Goal: Task Accomplishment & Management: Complete application form

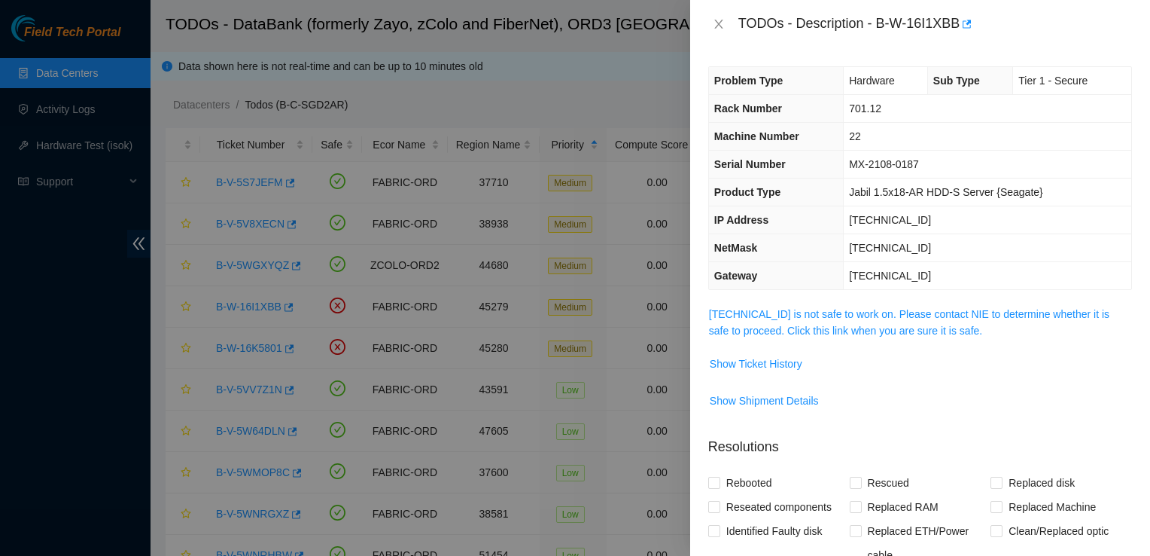
click at [870, 321] on span "[TECHNICAL_ID] is not safe to work on. Please contact NIE to determine whether …" at bounding box center [920, 322] width 422 height 33
click at [849, 315] on link "[TECHNICAL_ID] is not safe to work on. Please contact NIE to determine whether …" at bounding box center [909, 322] width 400 height 29
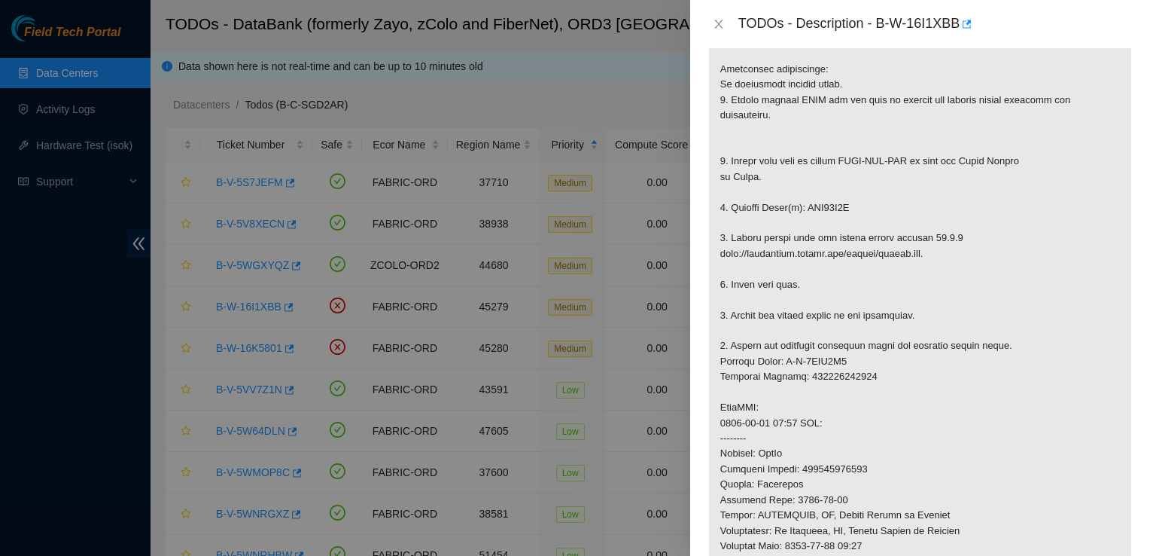
scroll to position [286, 0]
click at [946, 72] on p at bounding box center [920, 408] width 422 height 776
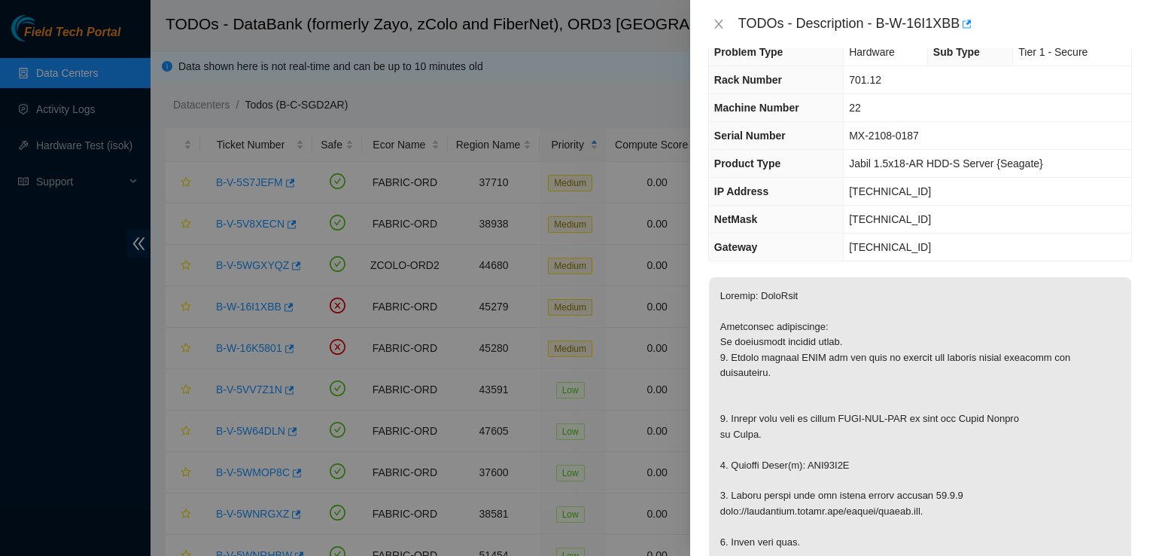
scroll to position [0, 0]
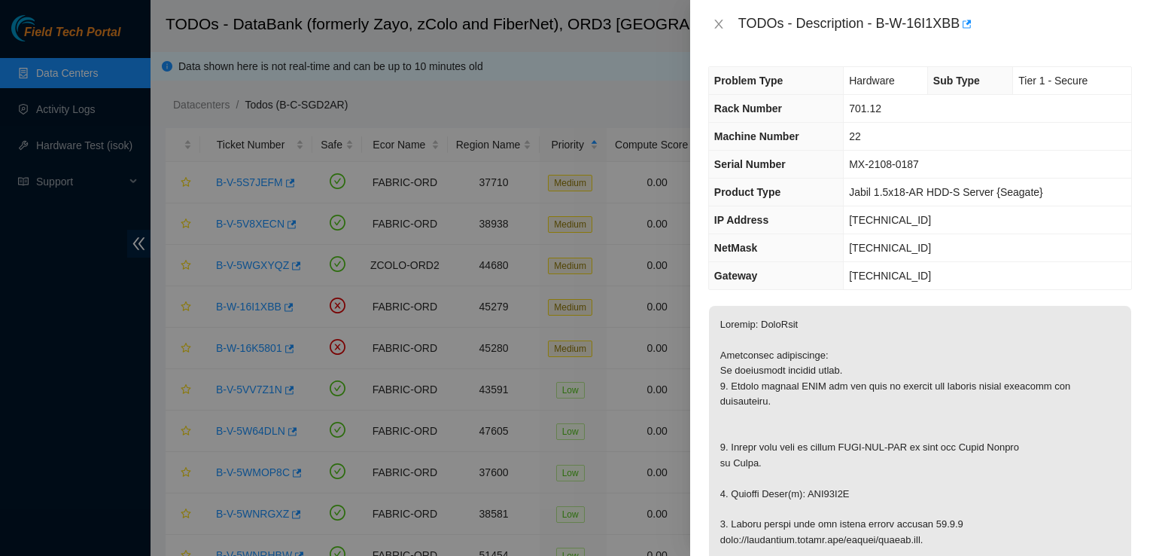
click at [57, 194] on div at bounding box center [575, 278] width 1150 height 556
click at [144, 188] on div at bounding box center [575, 278] width 1150 height 556
click at [300, 169] on div at bounding box center [575, 278] width 1150 height 556
click at [720, 26] on icon "close" at bounding box center [719, 24] width 12 height 12
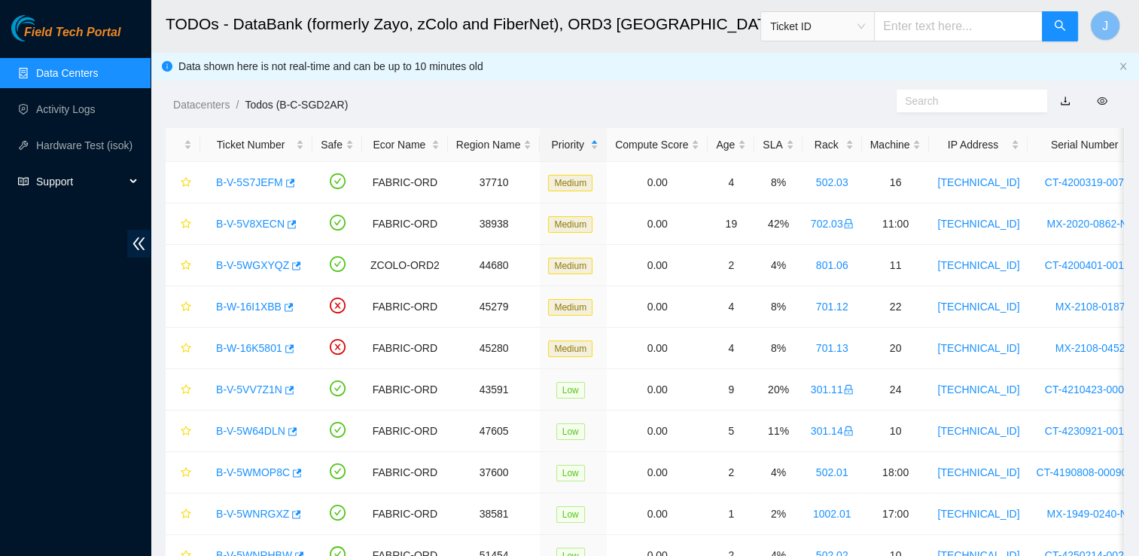
click at [69, 187] on span "Support" at bounding box center [80, 181] width 89 height 30
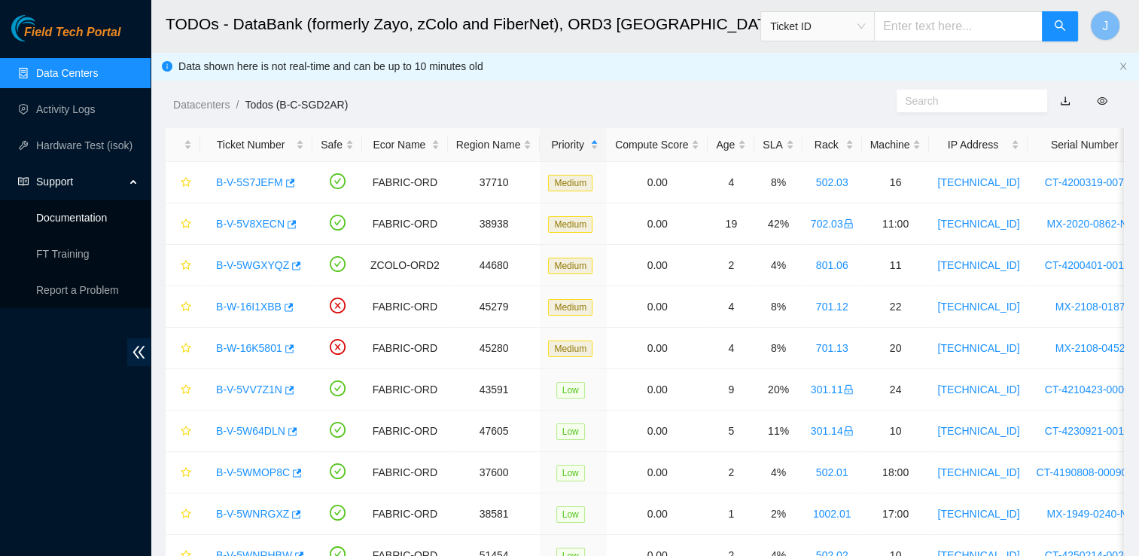
click at [77, 215] on link "Documentation" at bounding box center [71, 218] width 71 height 12
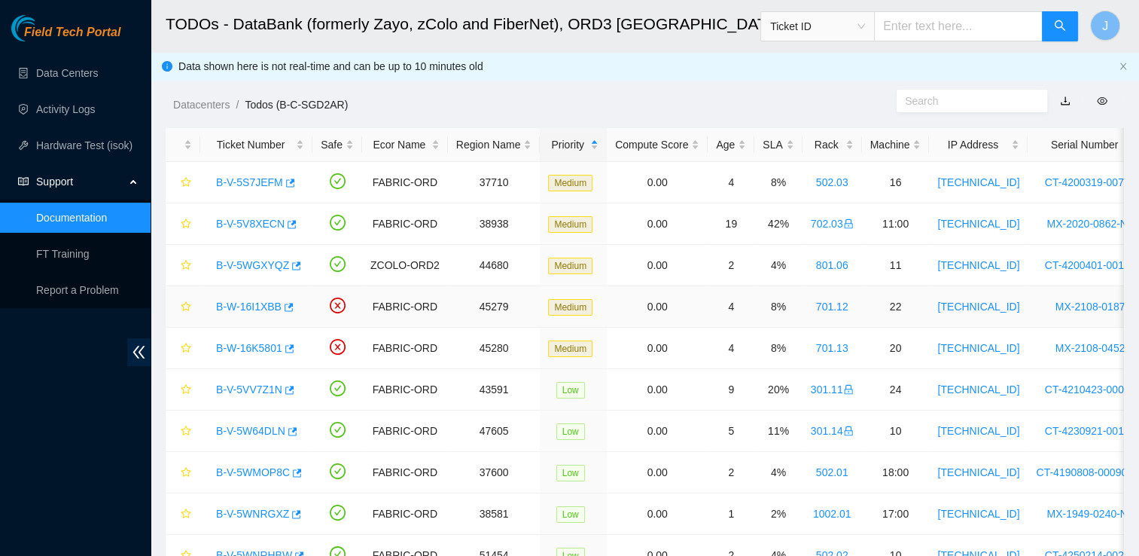
click at [251, 306] on link "B-W-16I1XBB" at bounding box center [248, 306] width 65 height 12
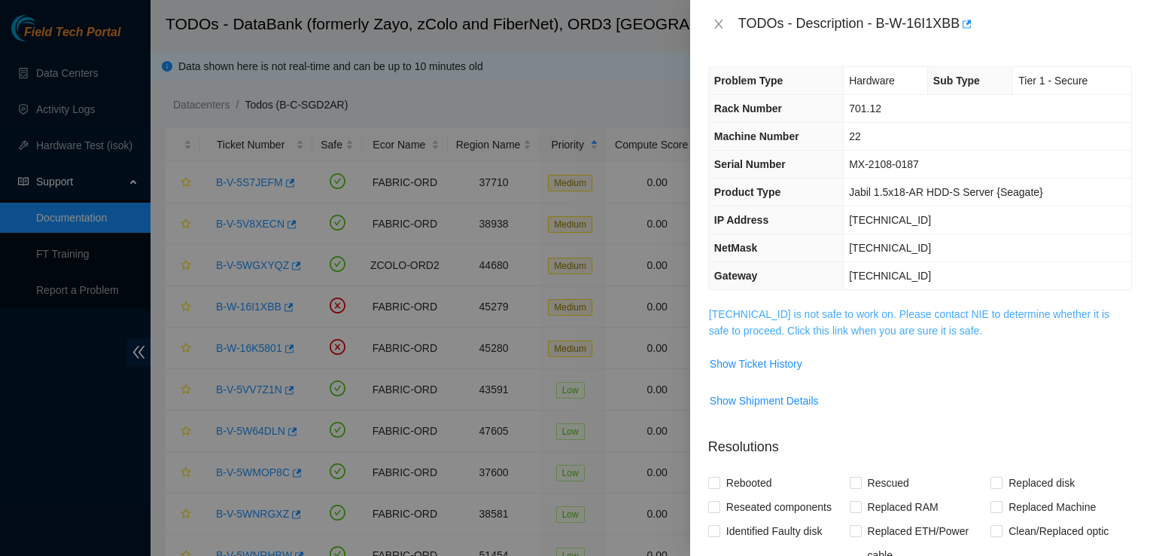
click at [901, 317] on link "[TECHNICAL_ID] is not safe to work on. Please contact NIE to determine whether …" at bounding box center [909, 322] width 400 height 29
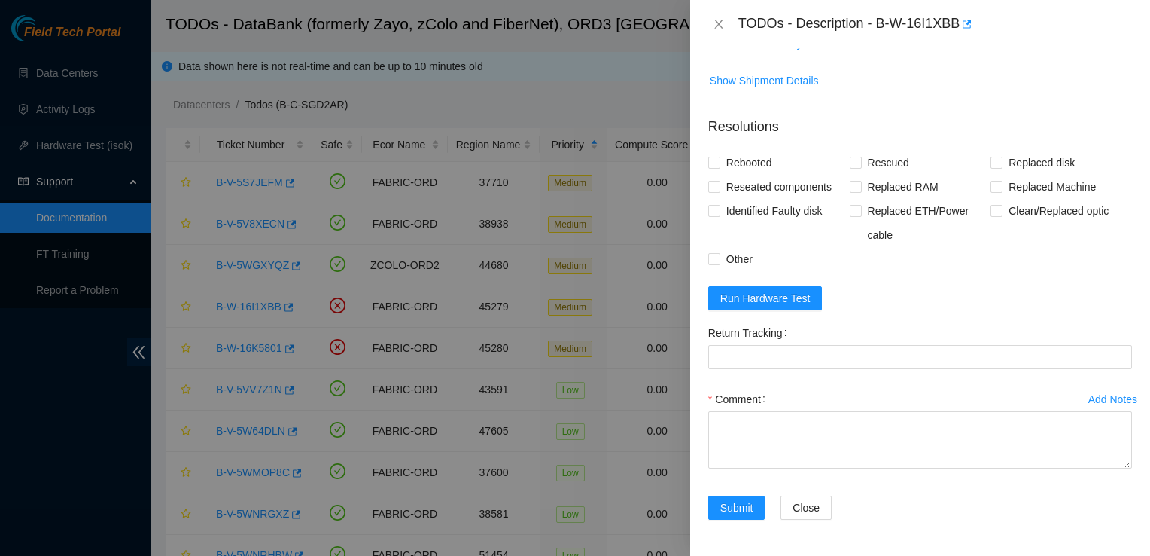
scroll to position [1111, 0]
click at [794, 306] on span "Run Hardware Test" at bounding box center [765, 298] width 90 height 17
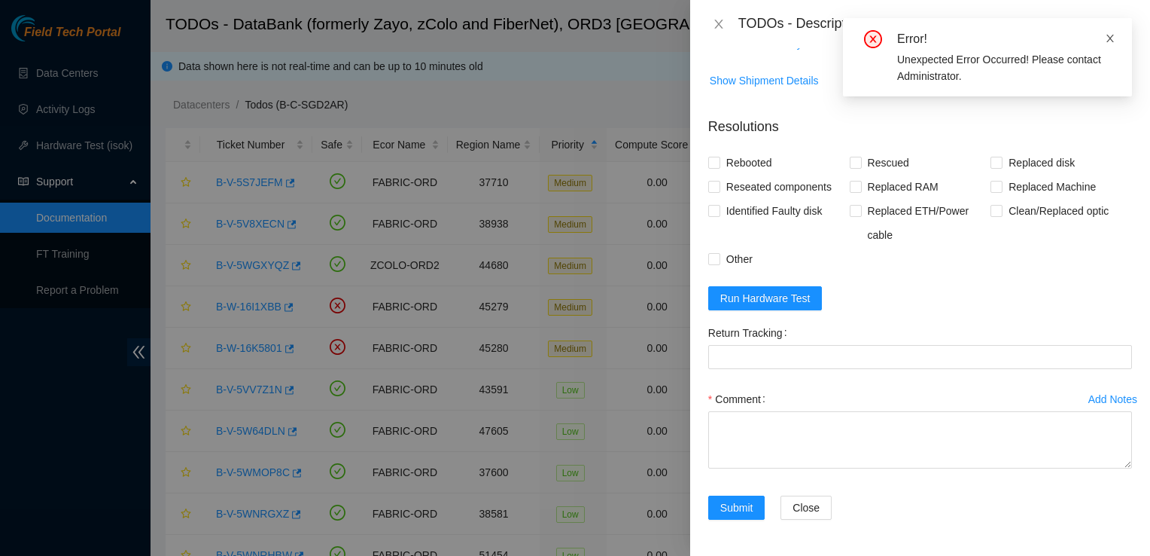
click at [1108, 37] on icon "close" at bounding box center [1111, 39] width 8 height 8
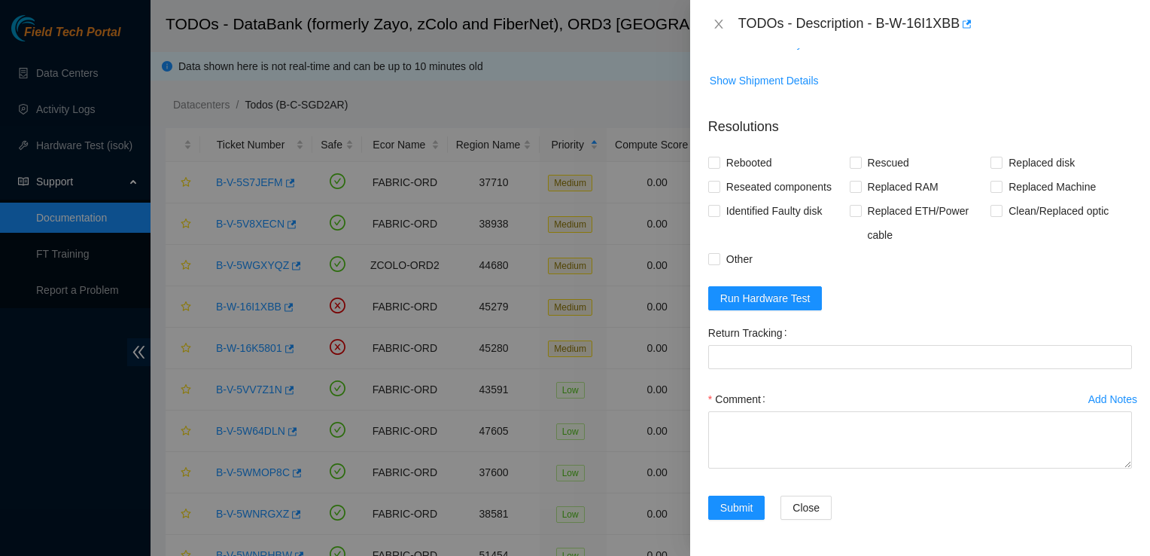
click at [1056, 93] on span "Show Shipment Details" at bounding box center [920, 80] width 422 height 24
click at [875, 23] on div "TODOs - Description - B-W-16I1XBB" at bounding box center [935, 24] width 394 height 24
drag, startPoint x: 878, startPoint y: 23, endPoint x: 963, endPoint y: 32, distance: 86.3
click at [963, 32] on div "TODOs - Description - B-W-16I1XBB" at bounding box center [935, 24] width 394 height 24
copy div "B-W-16I1XBB"
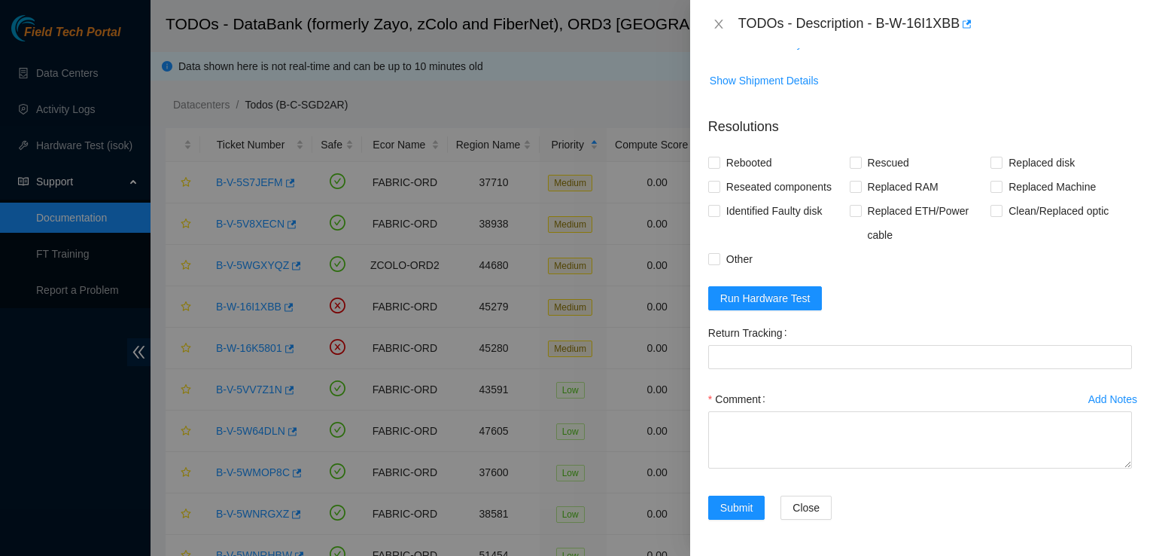
click at [1054, 310] on form "Resolutions Rebooted Rescued Replaced disk Reseated components Replaced RAM Rep…" at bounding box center [920, 321] width 424 height 433
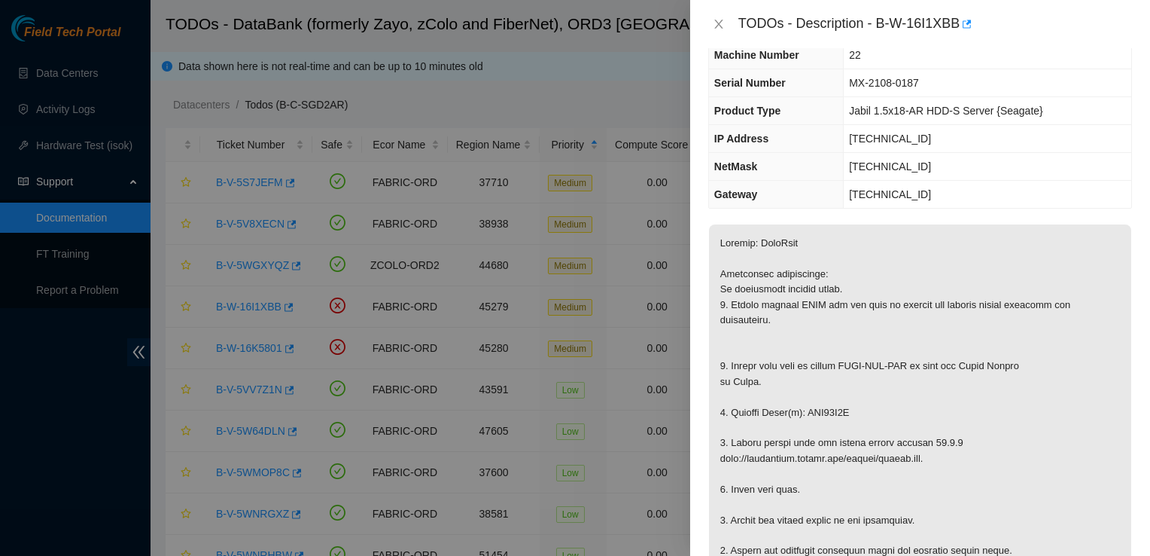
scroll to position [0, 0]
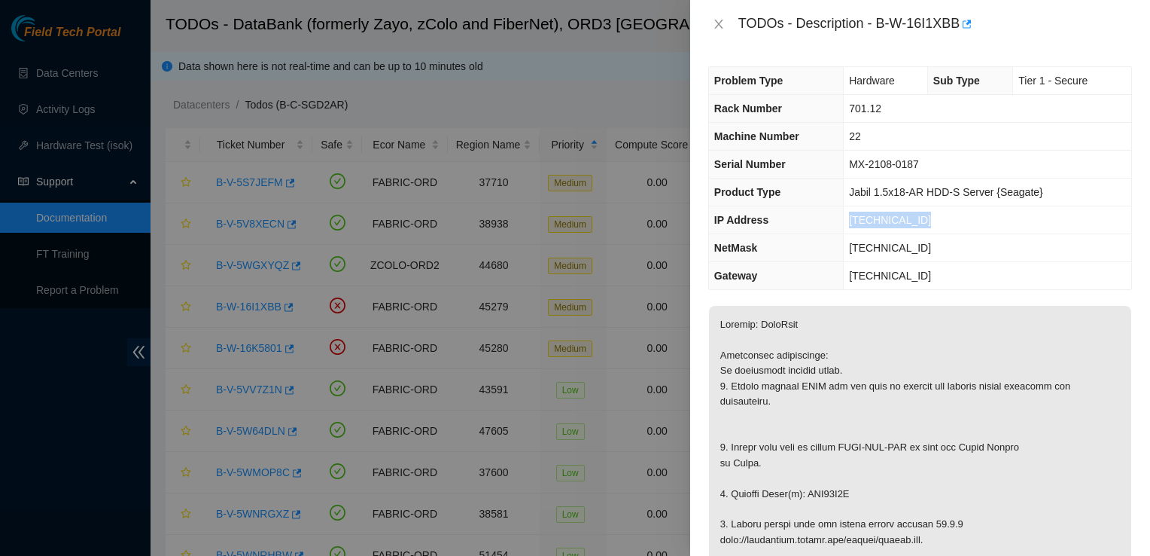
drag, startPoint x: 852, startPoint y: 218, endPoint x: 930, endPoint y: 227, distance: 78.0
click at [930, 227] on td "[TECHNICAL_ID]" at bounding box center [988, 220] width 288 height 28
copy span "[TECHNICAL_ID]"
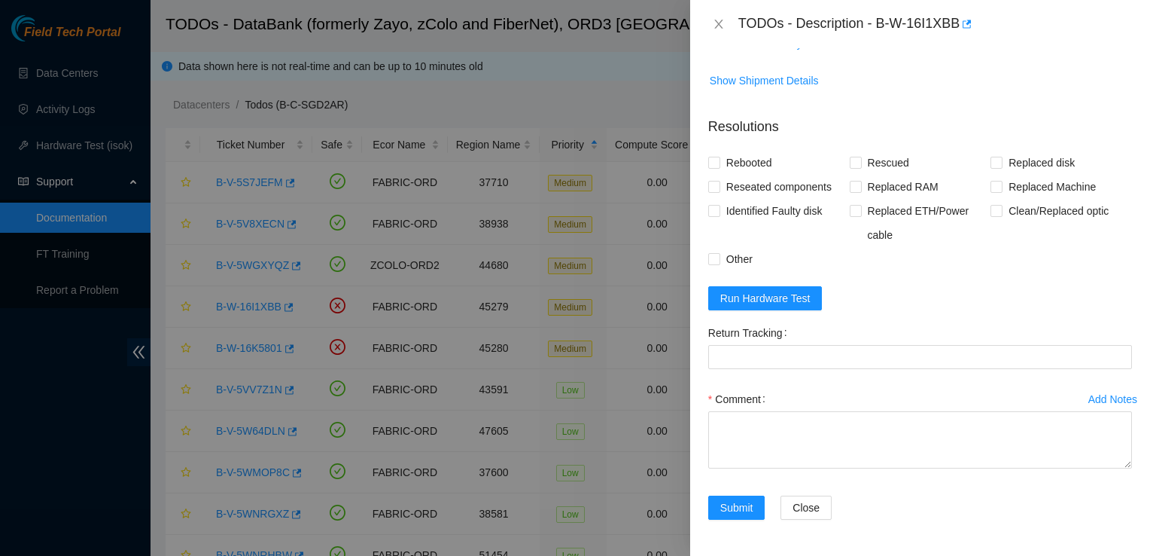
scroll to position [1132, 0]
click at [1111, 294] on form "Resolutions Rebooted Rescued Replaced disk Reseated components Replaced RAM Rep…" at bounding box center [920, 321] width 424 height 433
click at [825, 405] on div "Comment" at bounding box center [920, 399] width 424 height 24
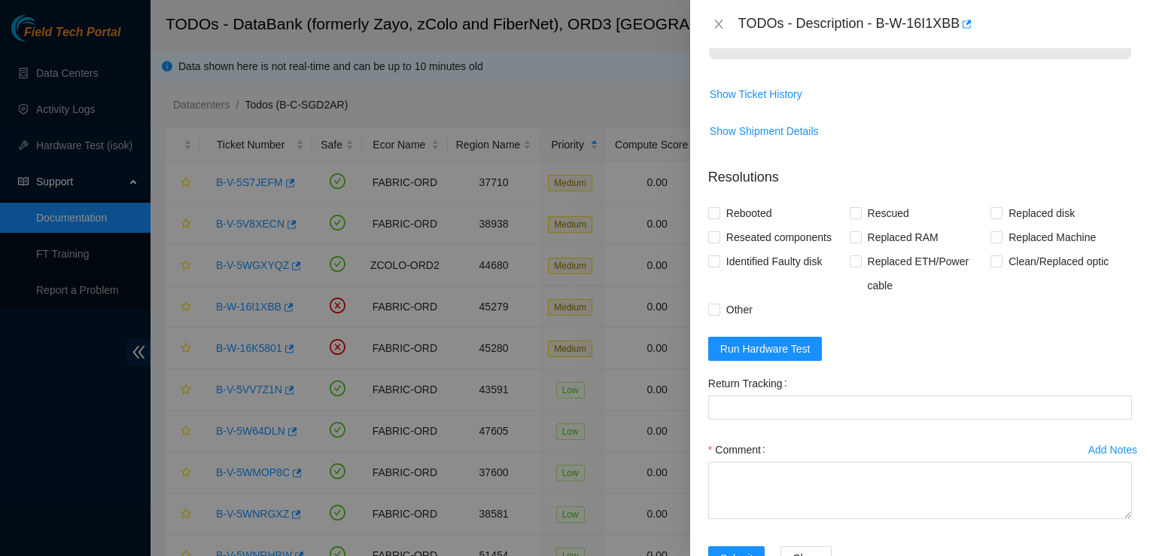
scroll to position [1023, 0]
click at [741, 224] on span "Rebooted" at bounding box center [749, 212] width 58 height 24
click at [719, 217] on input "Rebooted" at bounding box center [713, 211] width 11 height 11
checkbox input "true"
click at [854, 217] on input "Rescued" at bounding box center [855, 211] width 11 height 11
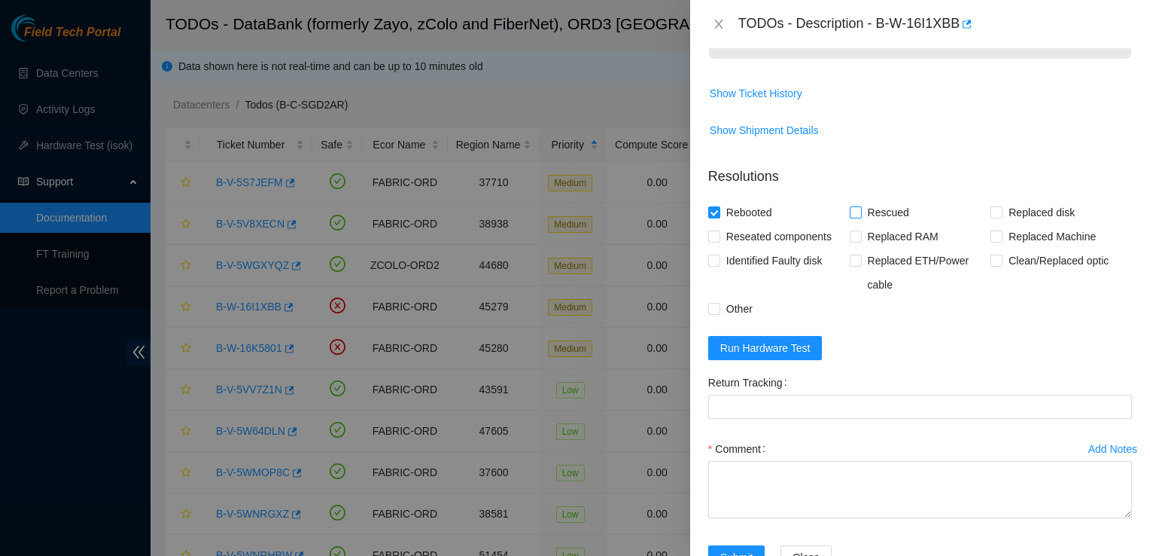
checkbox input "true"
click at [1012, 224] on span "Replaced disk" at bounding box center [1042, 212] width 78 height 24
click at [1001, 217] on input "Replaced disk" at bounding box center [996, 211] width 11 height 11
checkbox input "true"
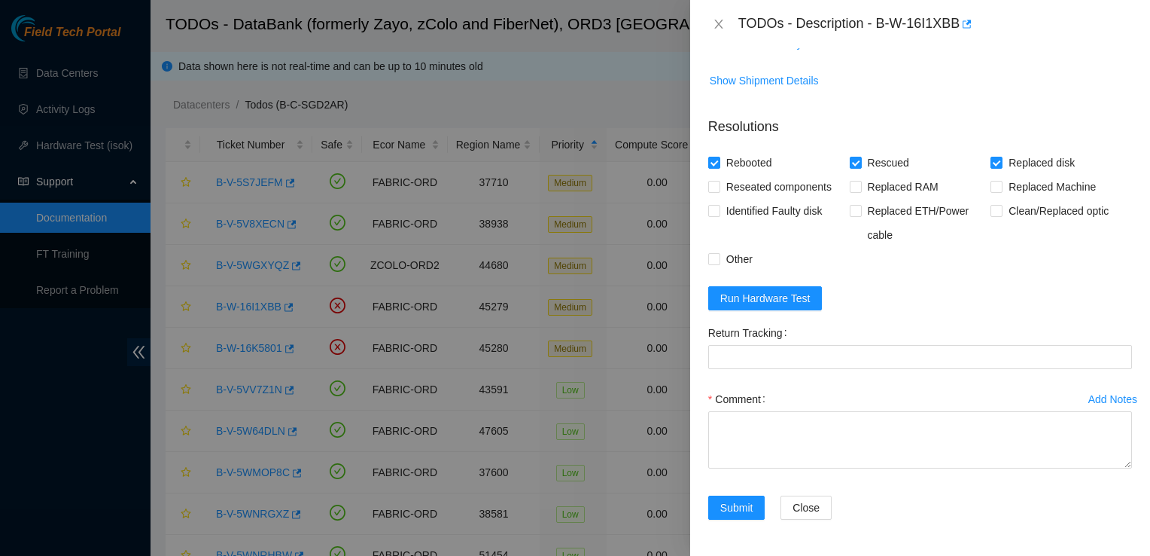
scroll to position [1132, 0]
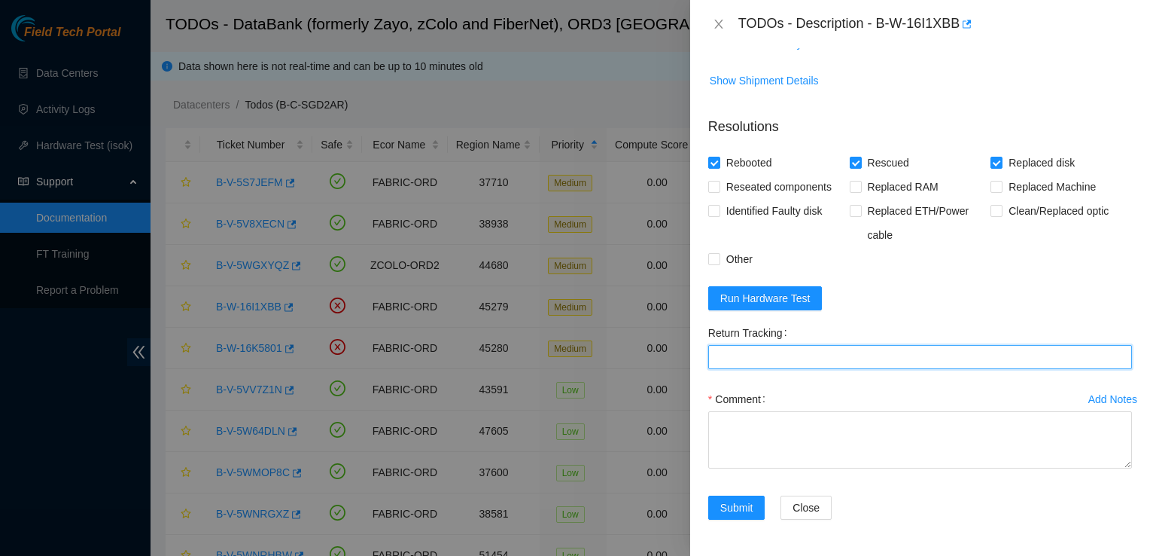
click at [822, 363] on Tracking "Return Tracking" at bounding box center [920, 357] width 424 height 24
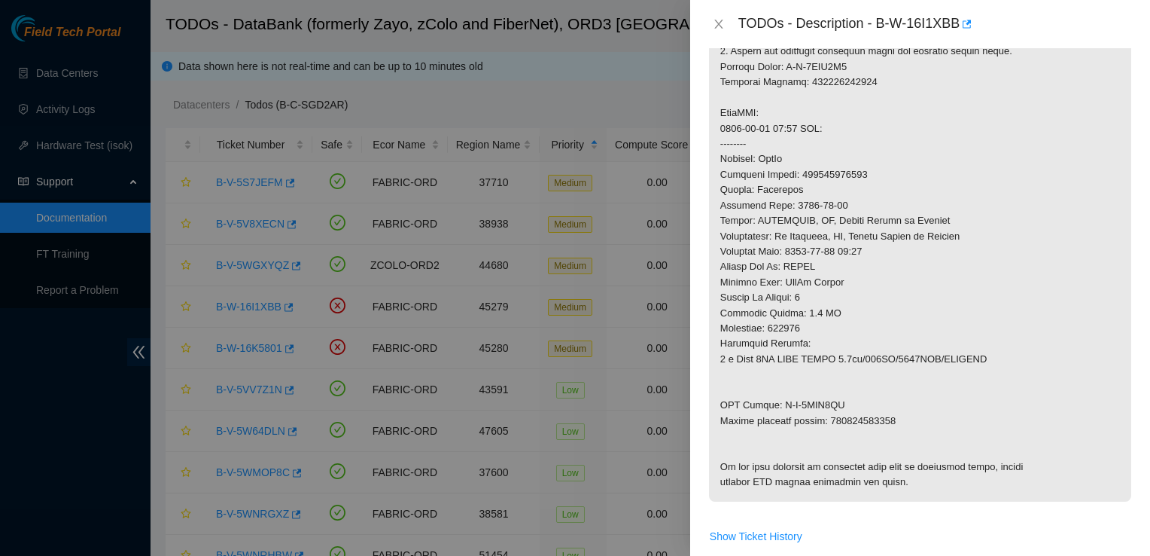
scroll to position [566, 0]
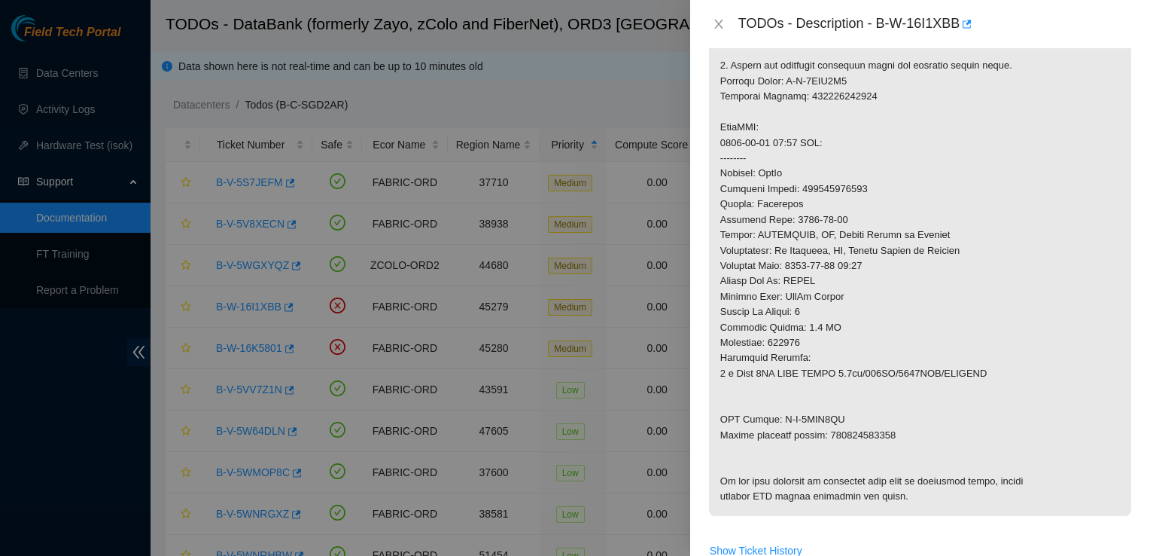
click at [847, 439] on p at bounding box center [920, 128] width 422 height 776
copy p "473665218453"
click at [1033, 467] on p at bounding box center [920, 128] width 422 height 776
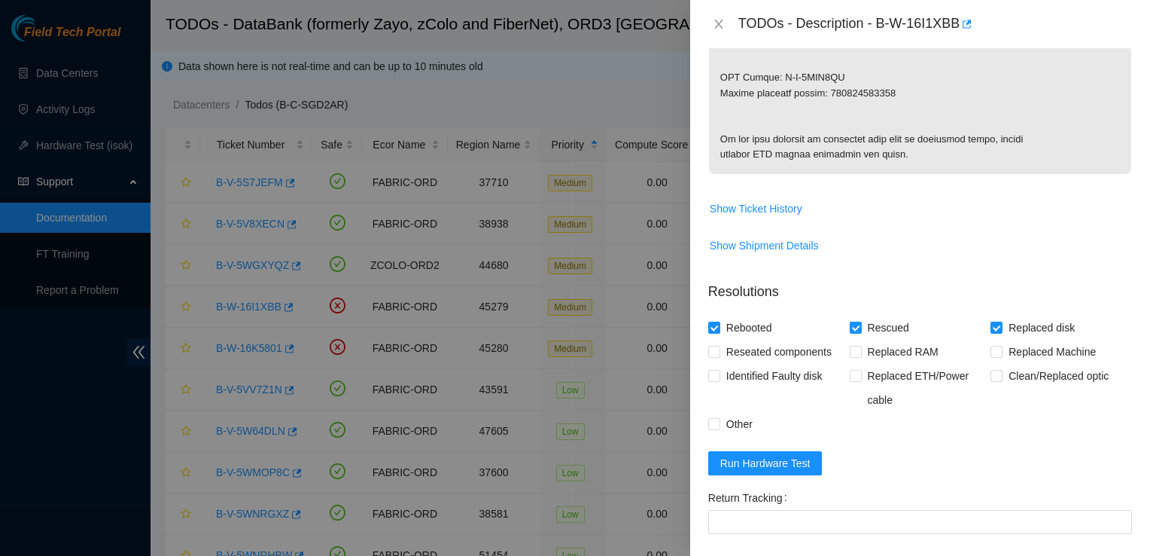
scroll to position [909, 0]
copy p "473665218453"
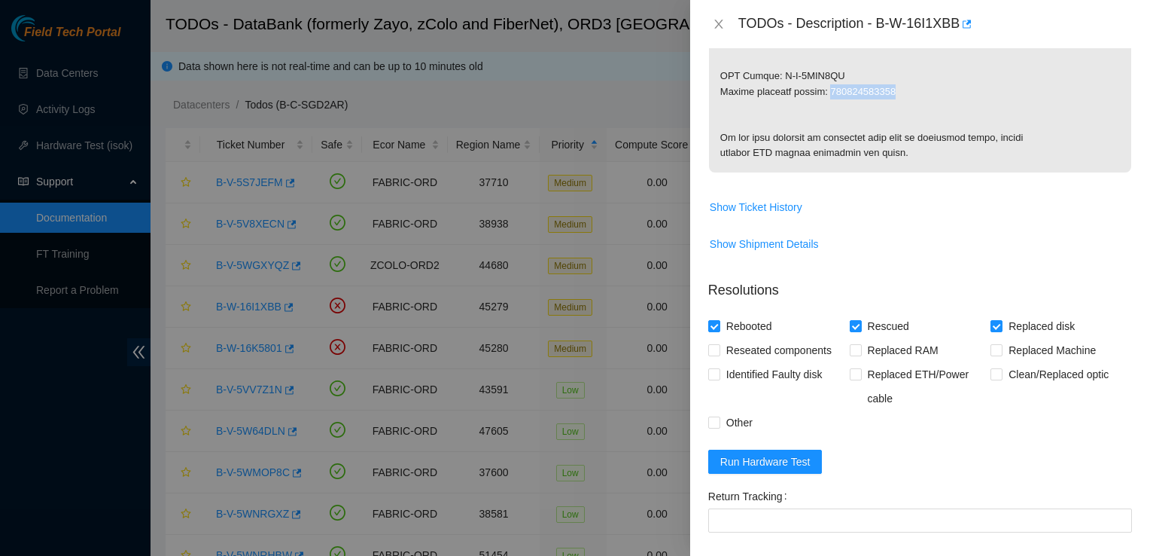
scroll to position [1132, 0]
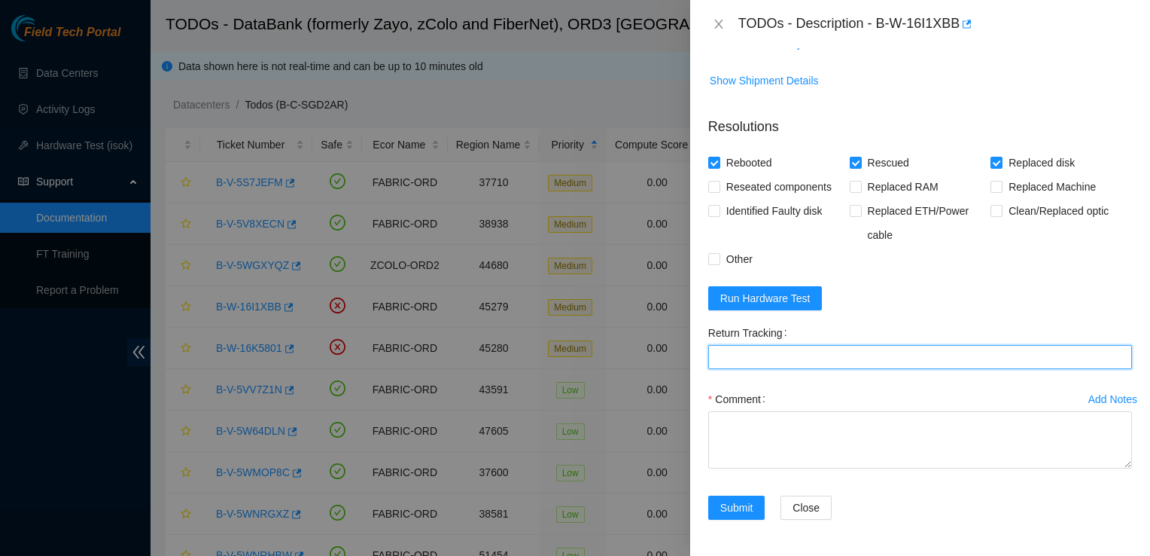
click at [793, 358] on Tracking "Return Tracking" at bounding box center [920, 357] width 424 height 24
paste Tracking "473665218453"
type Tracking "473665218453"
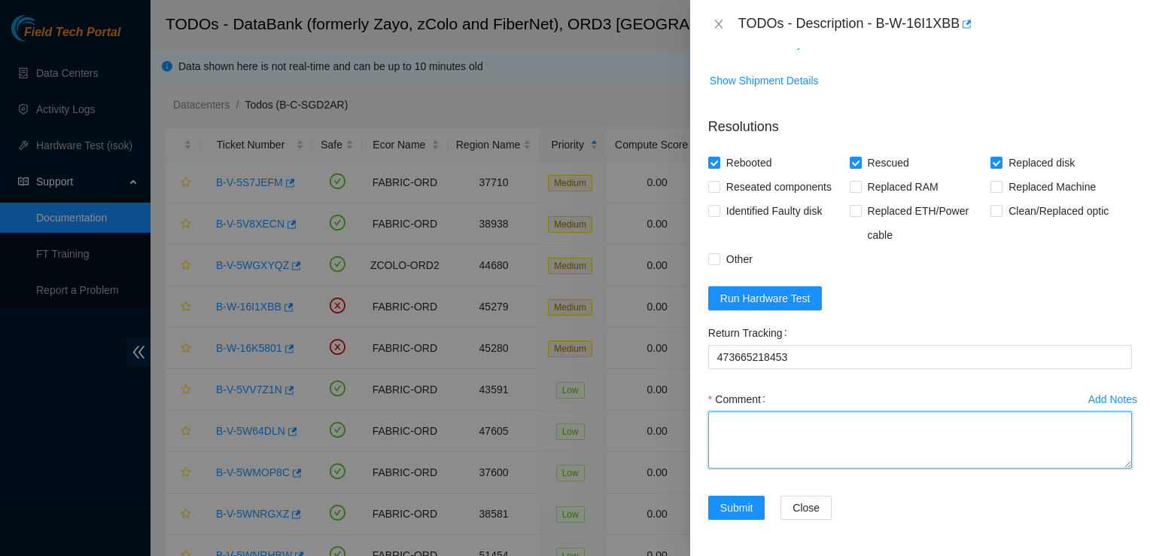
click at [818, 443] on textarea "Comment" at bounding box center [920, 439] width 424 height 57
click at [842, 431] on textarea "- Located Designated Rack - Re" at bounding box center [920, 439] width 424 height 57
click at [858, 461] on textarea "- Located Designated Device - Replaced HDD - Rescued Device - Changed Configura…" at bounding box center [920, 439] width 424 height 57
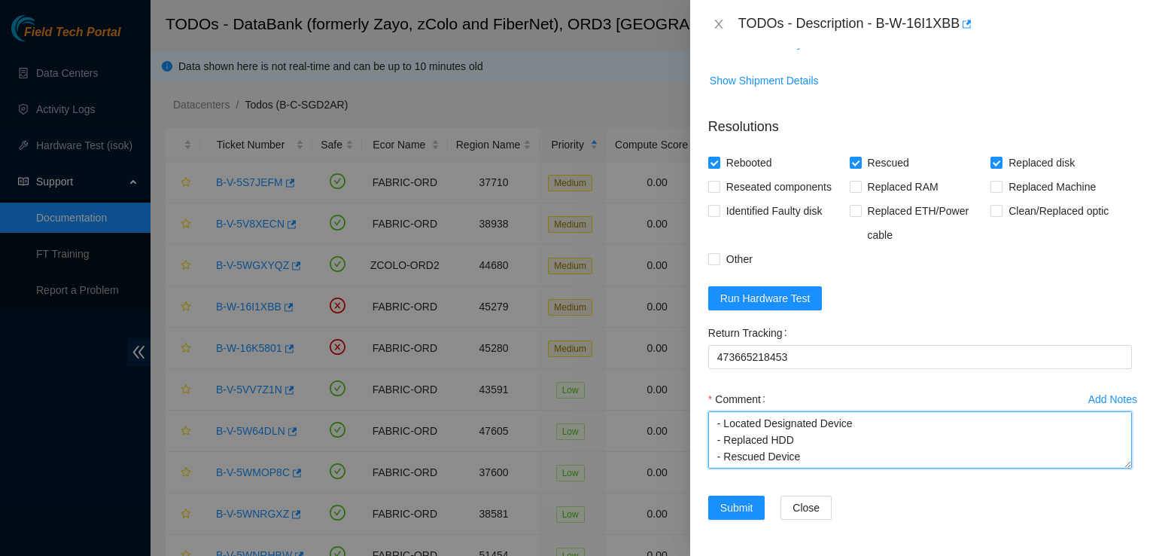
click at [820, 441] on textarea "- Located Designated Device - Replaced HDD - Rescued Device - Changed Configura…" at bounding box center [920, 439] width 424 height 57
click at [824, 432] on textarea "- Located Designated Device - Replaced HDD; - Rescued Device - Changed Configur…" at bounding box center [920, 439] width 424 height 57
paste textarea "WJG10F8Y > Z1Z7LTJ6"
click at [855, 441] on textarea "- Located Designated Device - Replaced HDD; WJG10F8Y > Z1Z7LTJ6 - Rescued Devic…" at bounding box center [920, 439] width 424 height 57
click at [817, 457] on textarea "- Located Designated Device - Replaced HDD; WJG10F8Y to Z1Z7LTJ6 - Rescued Devi…" at bounding box center [920, 439] width 424 height 57
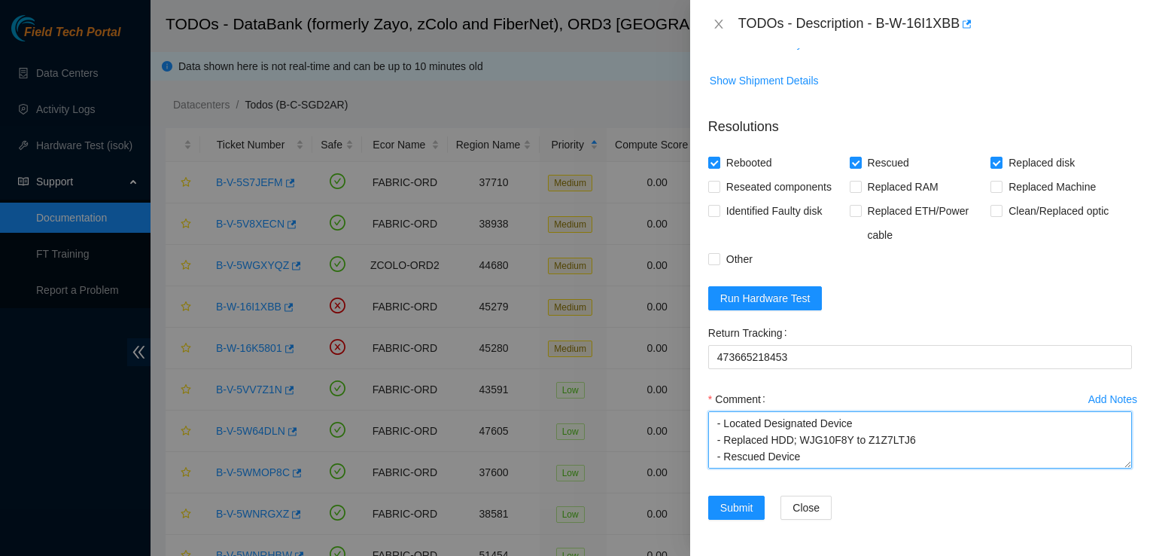
click at [795, 438] on textarea "- Located Designated Device - Replaced HDD; WJG10F8Y to Z1Z7LTJ6 - Rescued Devi…" at bounding box center [920, 439] width 424 height 57
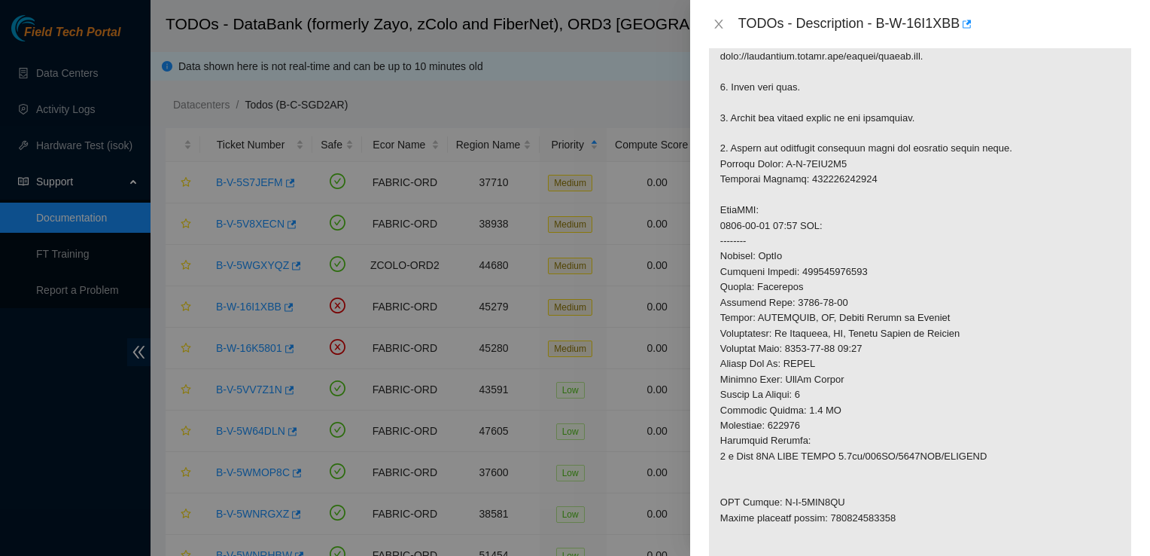
scroll to position [1132, 0]
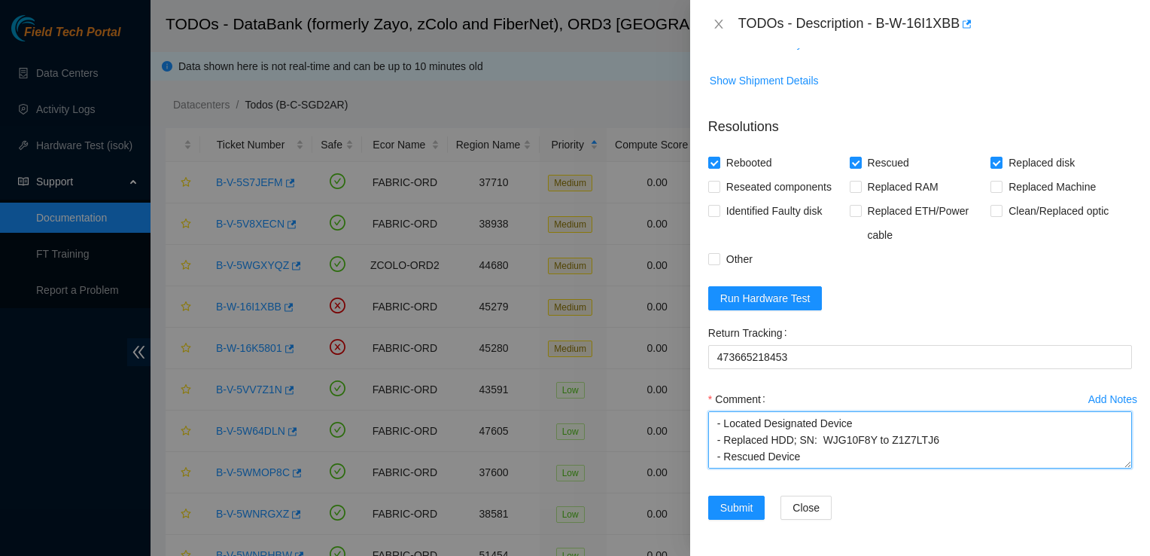
click at [815, 464] on textarea "- Located Designated Device - Replaced HDD; SN: WJG10F8Y to Z1Z7LTJ6 - Rescued …" at bounding box center [920, 439] width 424 height 57
type textarea "- Located Designated Device - Replaced HDD; SN: WJG10F8Y to Z1Z7LTJ6 - Rescued …"
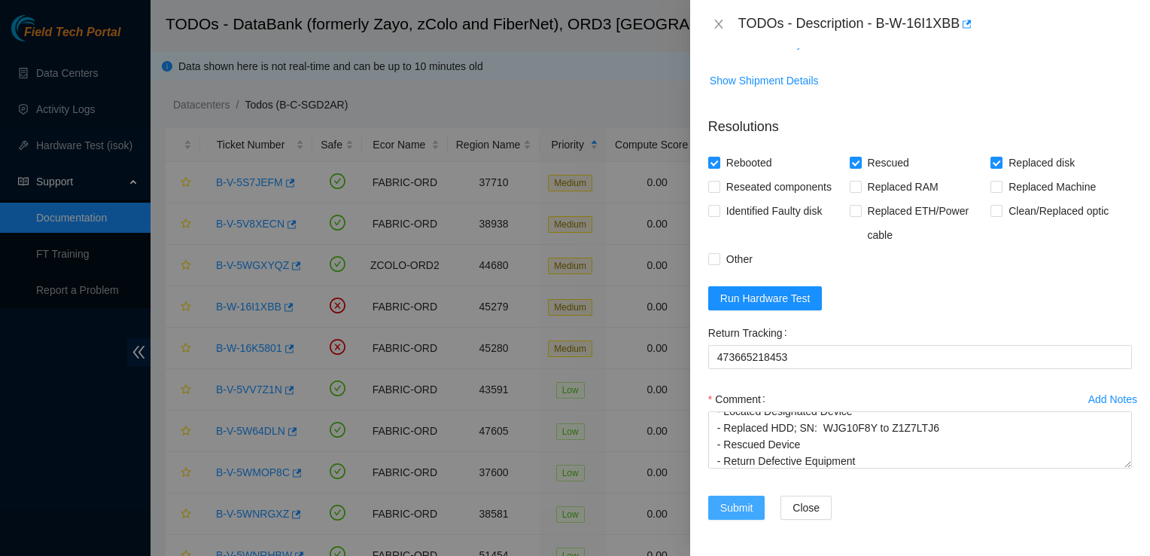
click at [742, 501] on span "Submit" at bounding box center [736, 507] width 33 height 17
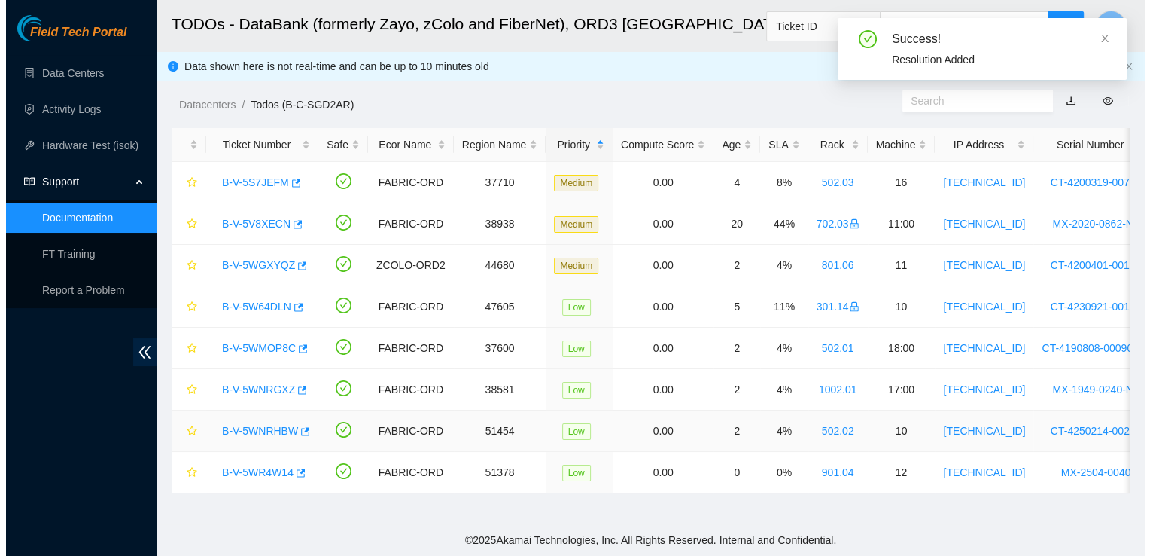
scroll to position [0, 0]
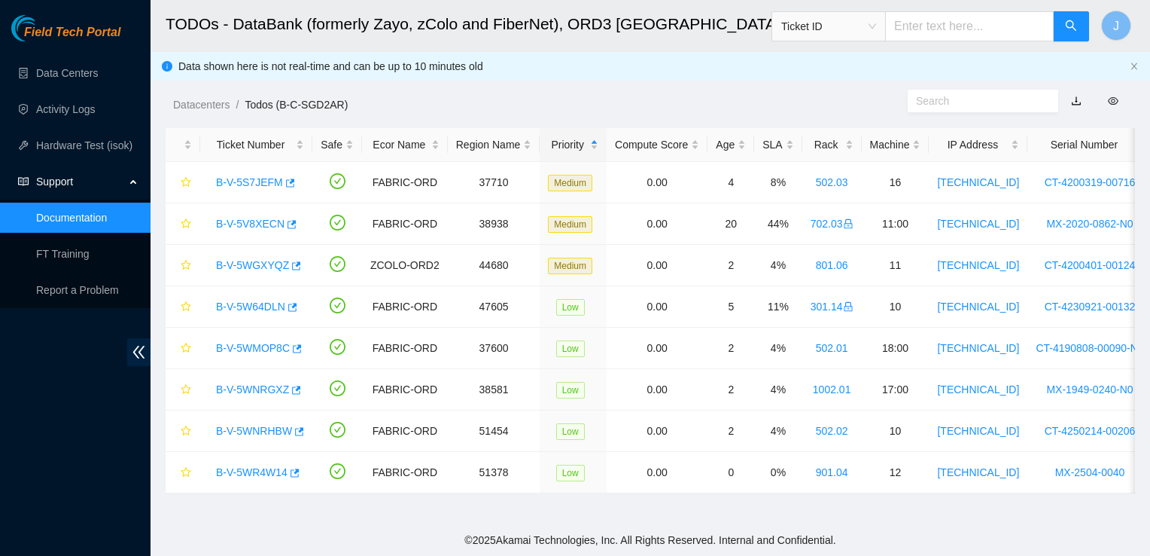
drag, startPoint x: 901, startPoint y: 41, endPoint x: 526, endPoint y: 95, distance: 378.8
click at [526, 95] on main "TODOs - DataBank (formerly Zayo, zColo and FiberNet), ORD3 [GEOGRAPHIC_DATA], […" at bounding box center [651, 262] width 1000 height 524
click at [68, 103] on link "Activity Logs" at bounding box center [65, 109] width 59 height 12
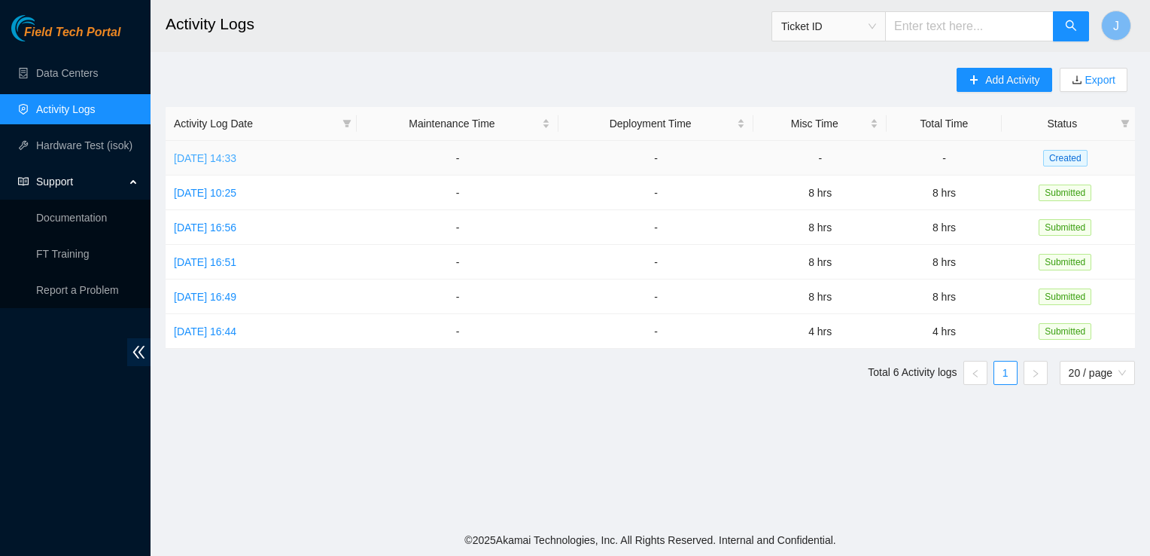
click at [236, 152] on link "[DATE] 14:33" at bounding box center [205, 158] width 62 height 12
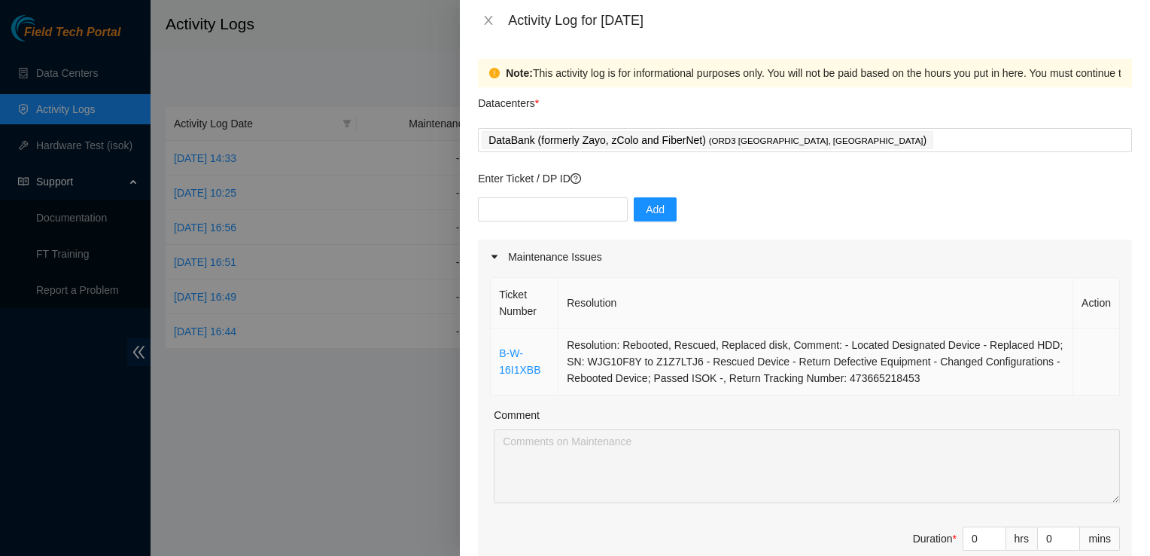
click at [723, 354] on td "Resolution: Rebooted, Rescued, Replaced disk, Comment: - Located Designated Dev…" at bounding box center [816, 361] width 515 height 67
click at [519, 363] on link "B-W-16I1XBB" at bounding box center [519, 361] width 41 height 29
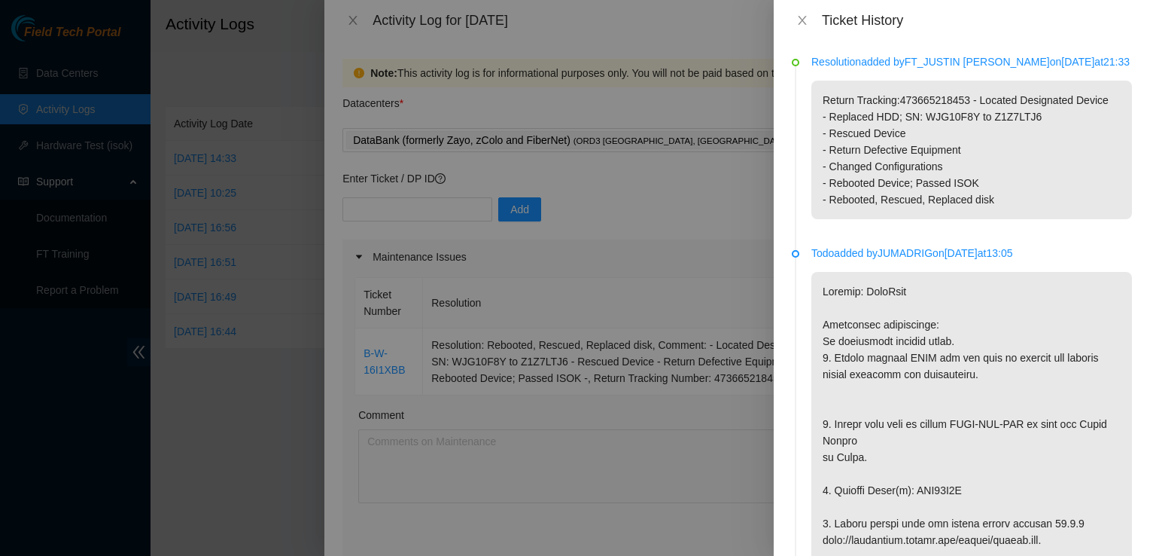
click at [905, 158] on p "Return Tracking:473665218453 - Located Designated Device - Replaced HDD; SN: WJ…" at bounding box center [971, 150] width 321 height 139
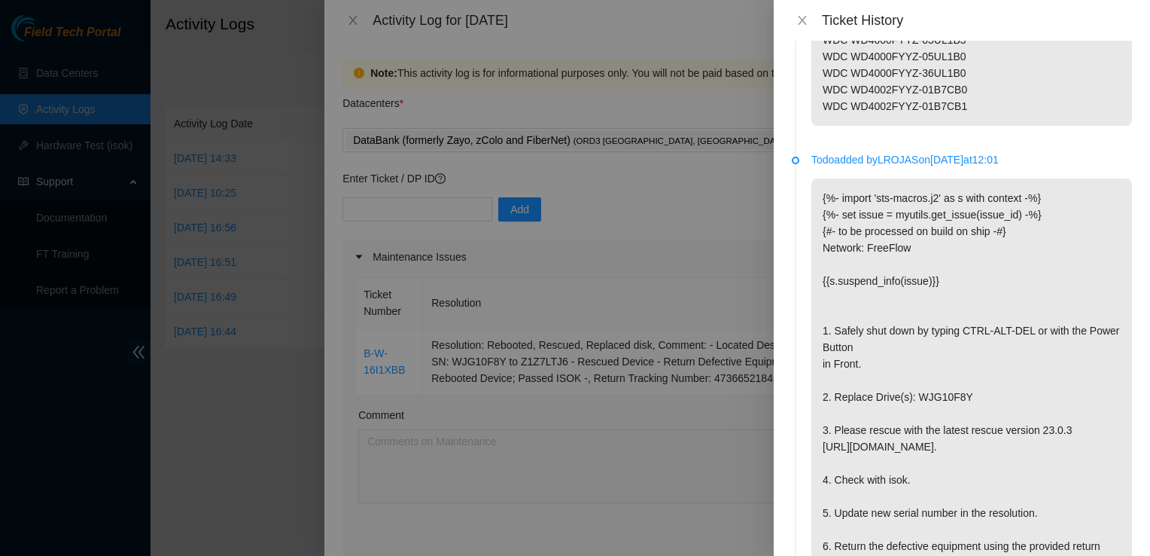
scroll to position [2215, 0]
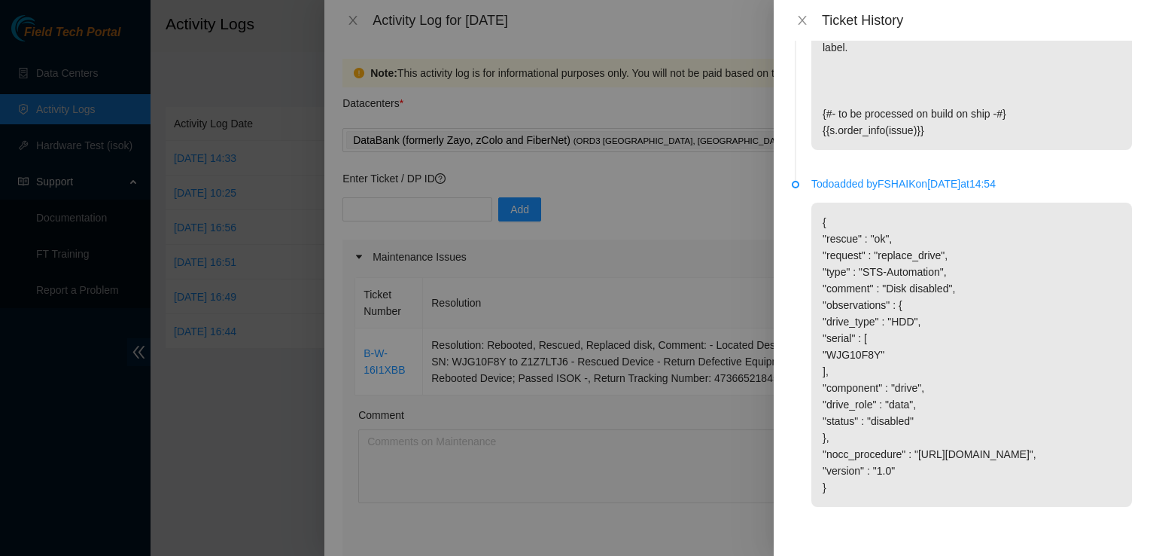
click at [759, 155] on div at bounding box center [575, 278] width 1150 height 556
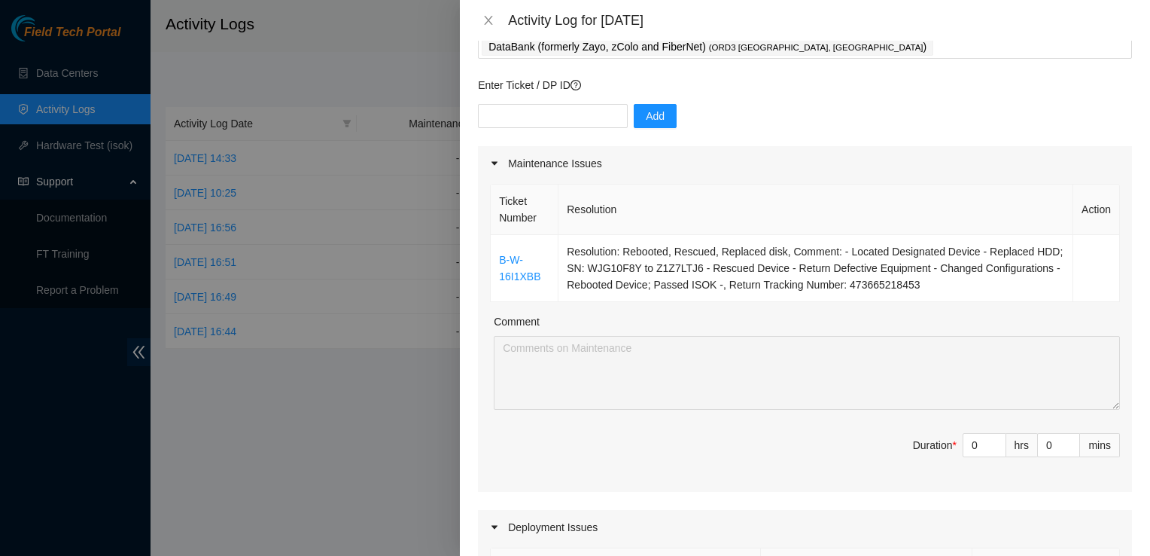
scroll to position [78, 0]
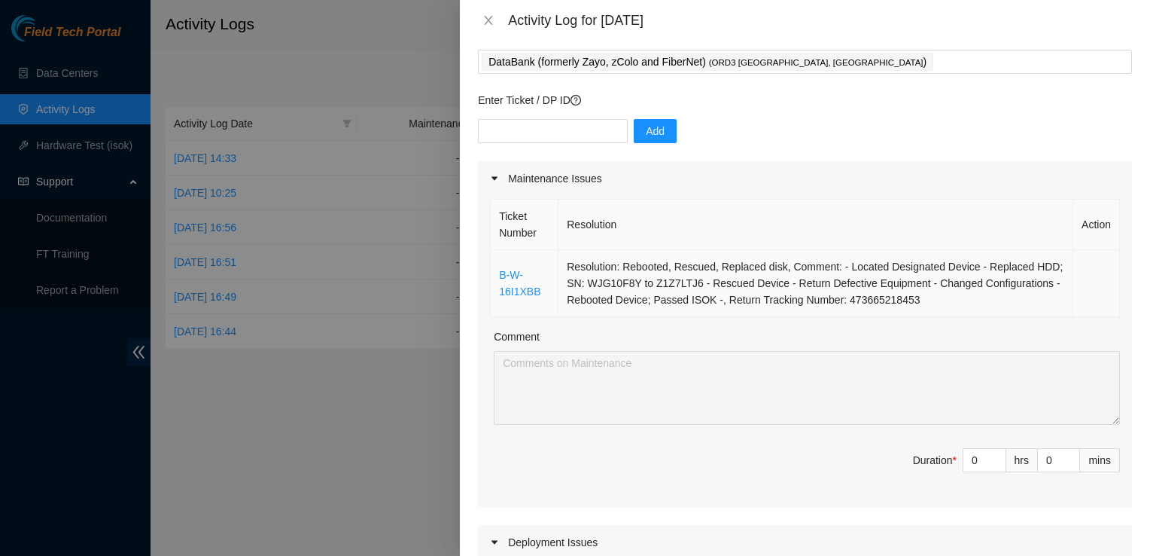
click at [882, 292] on td "Resolution: Rebooted, Rescued, Replaced disk, Comment: - Located Designated Dev…" at bounding box center [816, 283] width 515 height 67
click at [519, 284] on link "B-W-16I1XBB" at bounding box center [519, 283] width 41 height 29
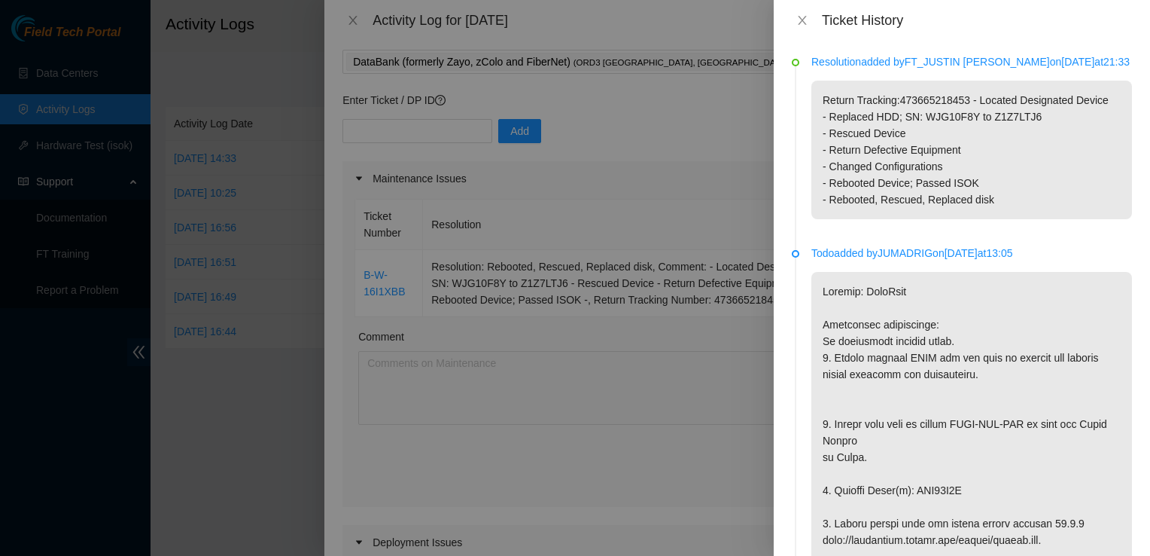
click at [791, 64] on div "Resolution added by FT_JUSTIN [PERSON_NAME] on [DATE] 21:33 Return Tracking:473…" at bounding box center [962, 298] width 376 height 515
click at [894, 193] on p "Return Tracking:473665218453 - Located Designated Device - Replaced HDD; SN: WJ…" at bounding box center [971, 150] width 321 height 139
click at [796, 257] on div at bounding box center [796, 254] width 8 height 8
click at [839, 261] on p "Todo added by JUMADRIG on [DATE] 13:05" at bounding box center [971, 253] width 321 height 17
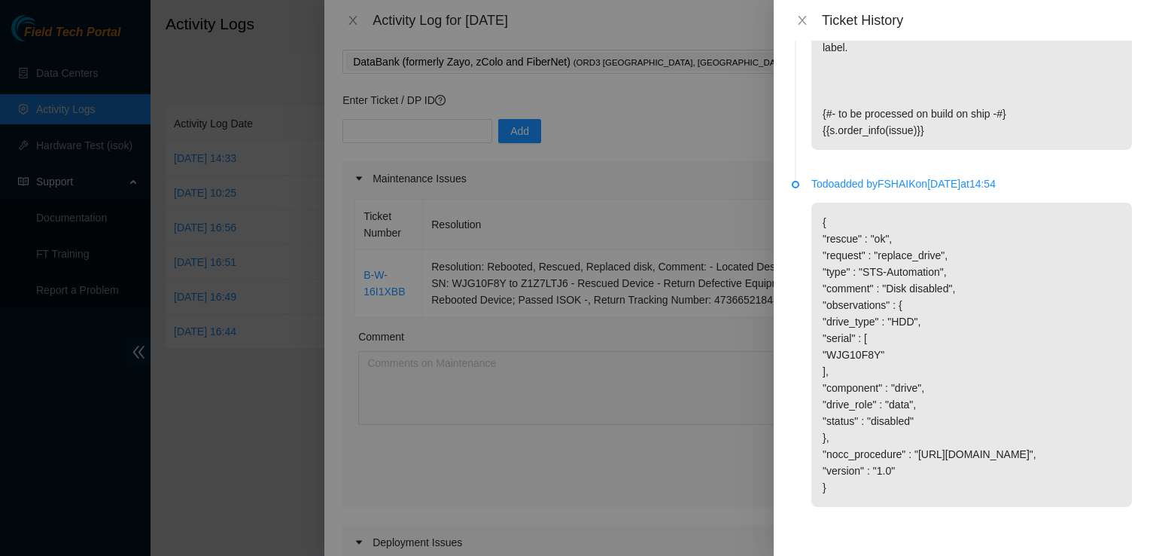
scroll to position [2215, 0]
click at [1075, 370] on p "{ "rescue" : "ok", "request" : "replace_drive", "type" : "STS-Automation", "com…" at bounding box center [971, 354] width 321 height 304
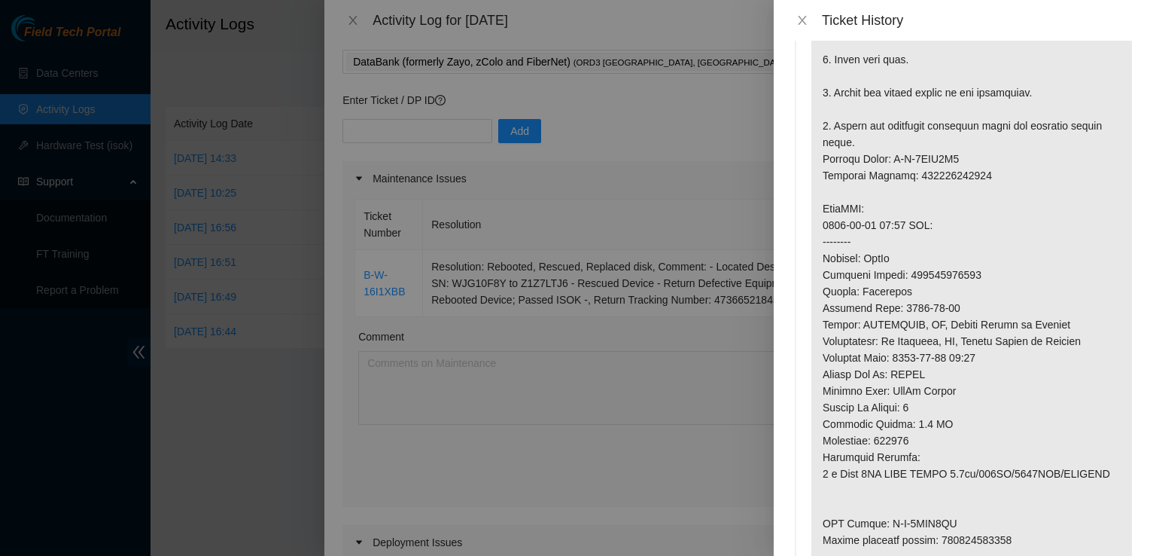
scroll to position [0, 0]
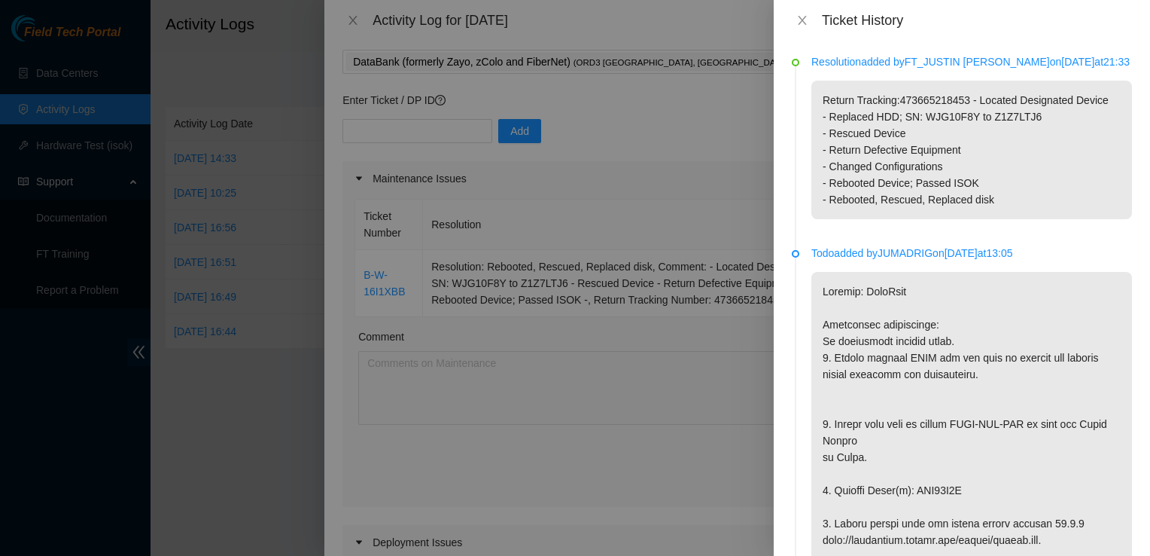
click at [694, 211] on div at bounding box center [575, 278] width 1150 height 556
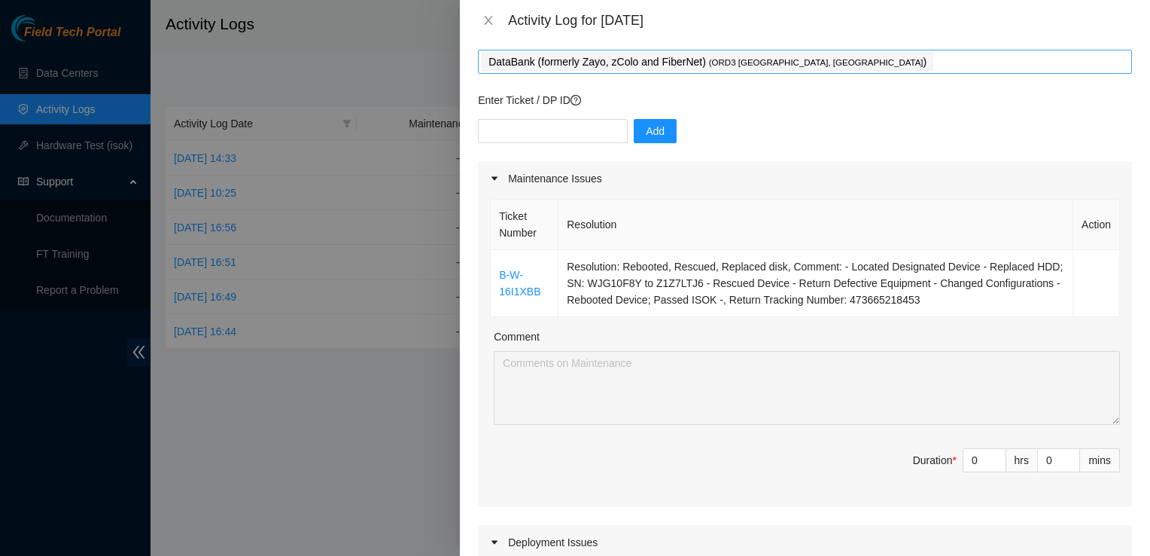
click at [599, 65] on p "DataBank (formerly Zayo, zColo and FiberNet) ( ORD3 [GEOGRAPHIC_DATA], [GEOGRAP…" at bounding box center [708, 61] width 438 height 17
click at [484, 19] on icon "close" at bounding box center [488, 20] width 12 height 12
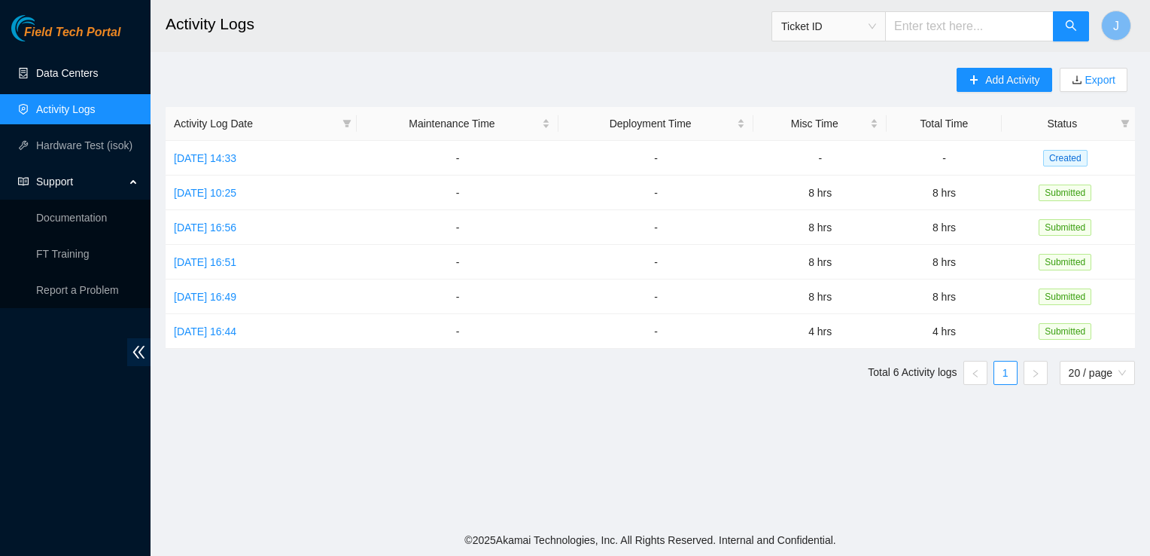
click at [81, 78] on link "Data Centers" at bounding box center [67, 73] width 62 height 12
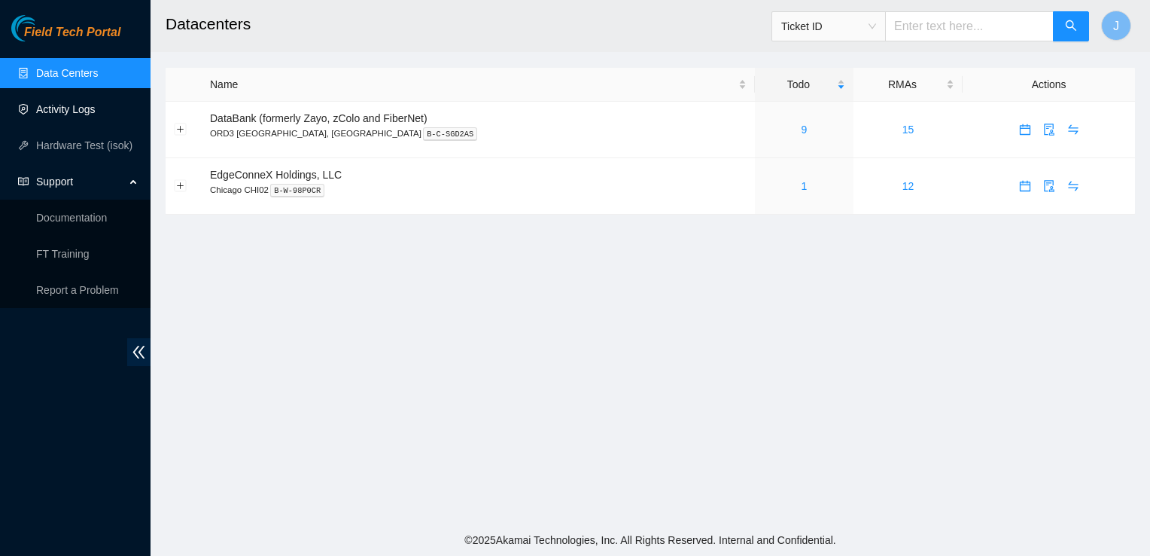
click at [78, 115] on link "Activity Logs" at bounding box center [65, 109] width 59 height 12
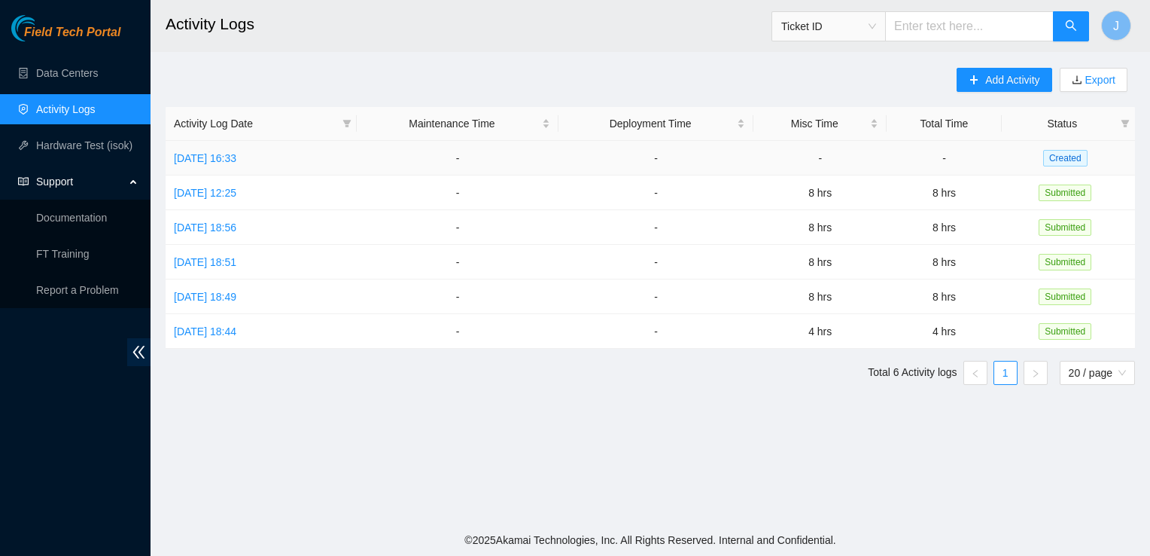
click at [221, 165] on td "[DATE] 16:33" at bounding box center [261, 158] width 191 height 35
click at [227, 161] on link "[DATE] 16:33" at bounding box center [205, 158] width 62 height 12
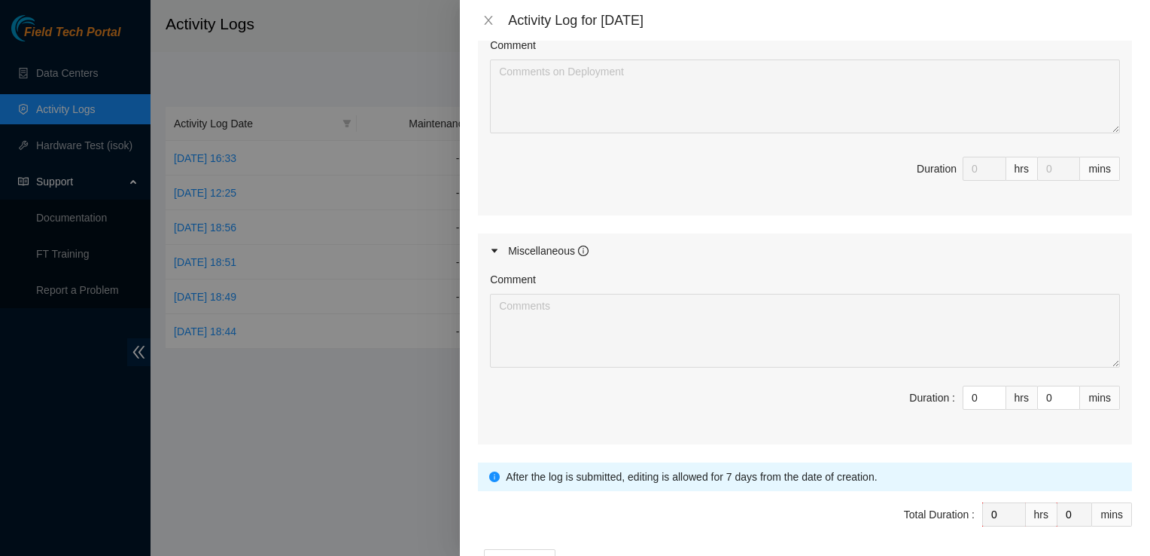
scroll to position [685, 0]
click at [963, 394] on input "0" at bounding box center [984, 396] width 42 height 23
click at [822, 384] on span "Duration : 0 hrs 0 mins" at bounding box center [805, 405] width 630 height 42
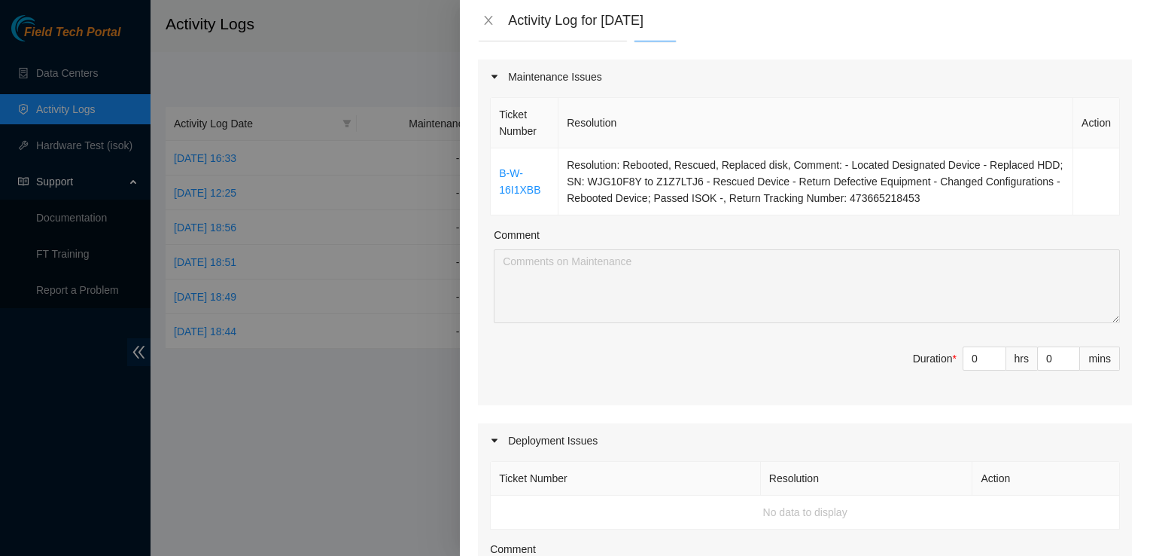
scroll to position [179, 0]
click at [356, 370] on div at bounding box center [575, 278] width 1150 height 556
click at [489, 17] on icon "close" at bounding box center [488, 20] width 12 height 12
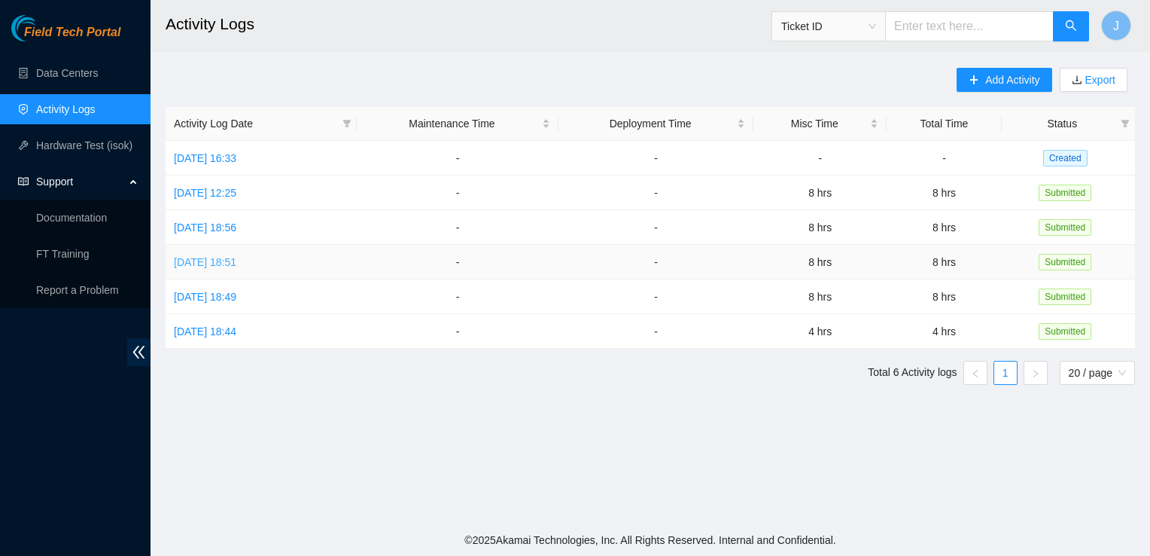
click at [208, 260] on link "[DATE] 18:51" at bounding box center [205, 262] width 62 height 12
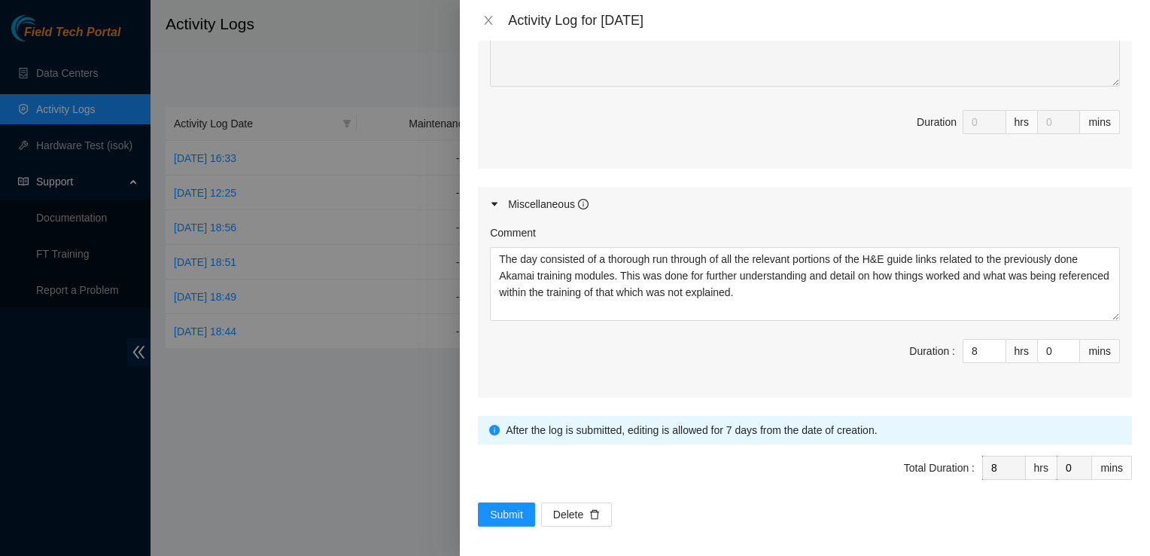
scroll to position [683, 0]
click at [494, 423] on icon "info-circle" at bounding box center [494, 427] width 11 height 11
click at [309, 377] on div at bounding box center [575, 278] width 1150 height 556
click at [497, 21] on button "Close" at bounding box center [488, 21] width 21 height 14
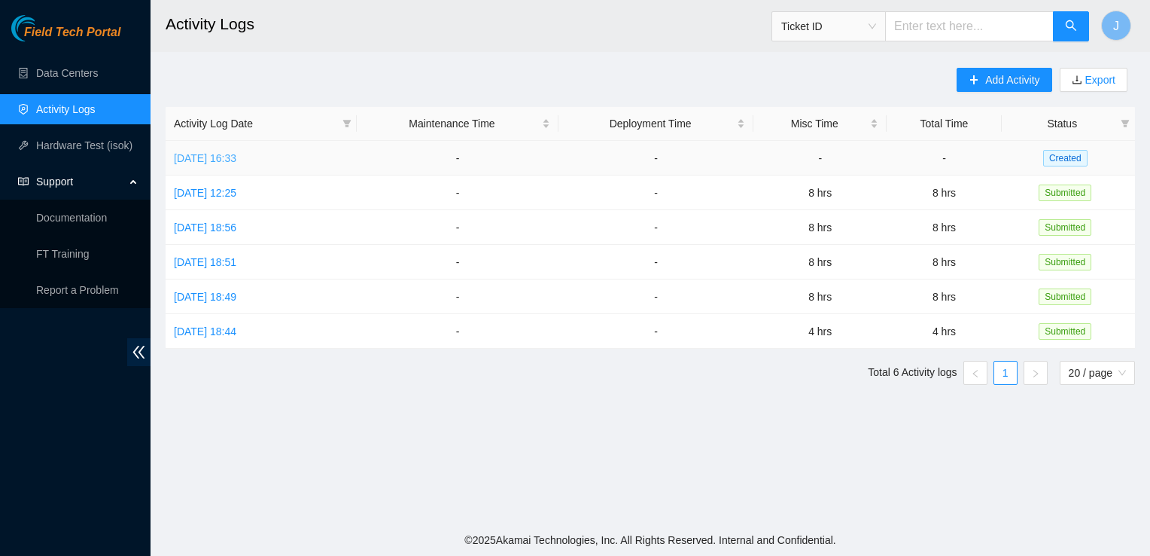
click at [236, 160] on link "[DATE] 16:33" at bounding box center [205, 158] width 62 height 12
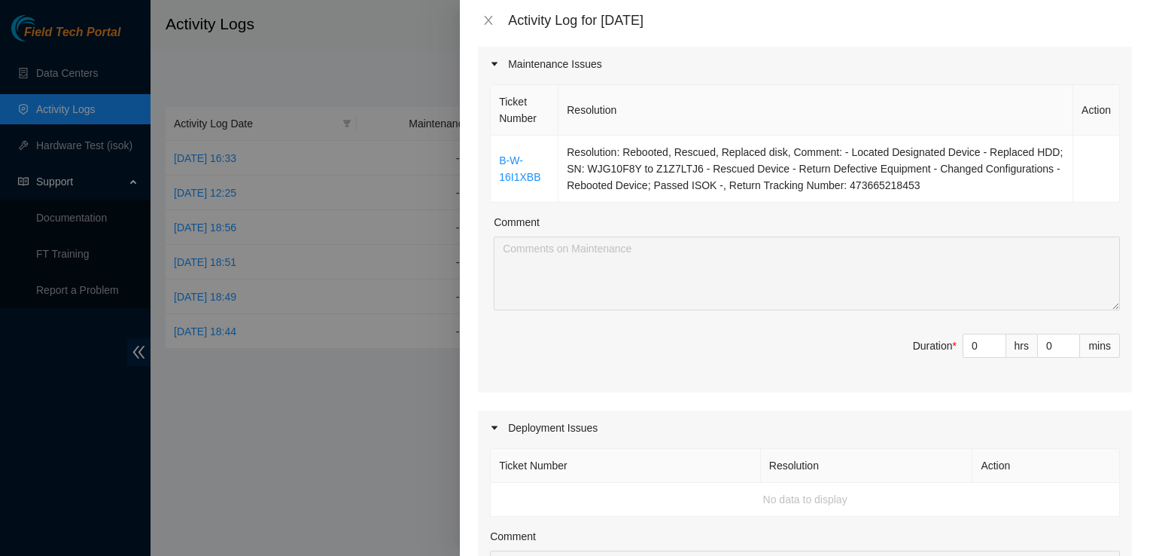
scroll to position [193, 0]
click at [516, 162] on div "Ticket Number Resolution Action B-W-16I1XBB Resolution: Rebooted, Rescued, Repl…" at bounding box center [805, 236] width 654 height 311
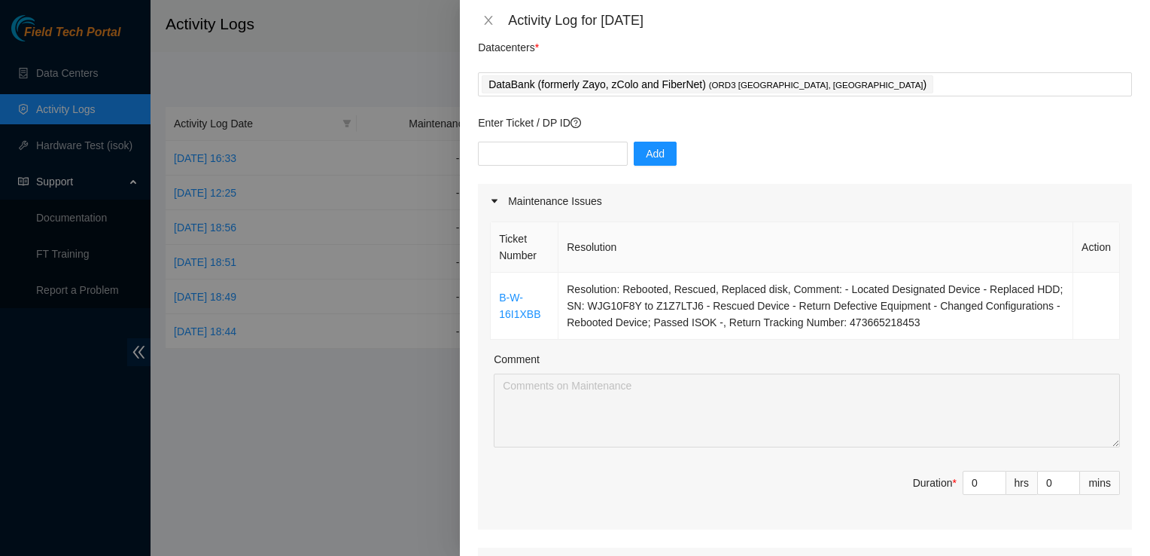
scroll to position [55, 0]
